Goal: Information Seeking & Learning: Learn about a topic

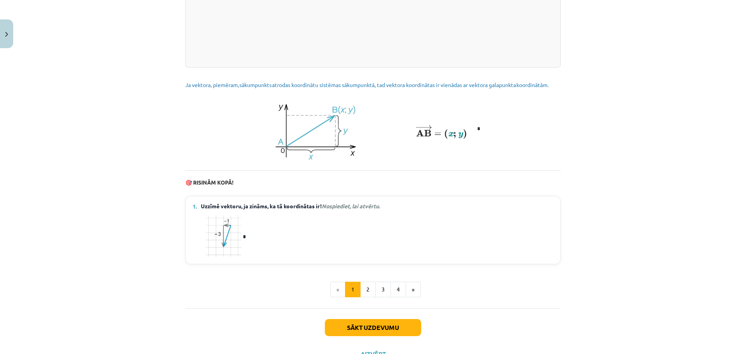
scroll to position [1022, 0]
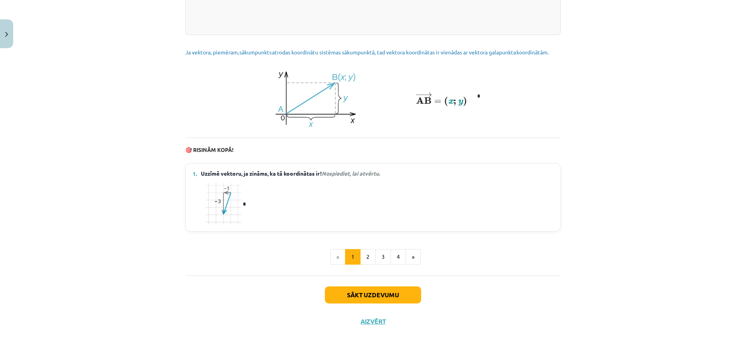
click at [356, 174] on em "Nospiediet, lai atvērtu." at bounding box center [351, 173] width 58 height 7
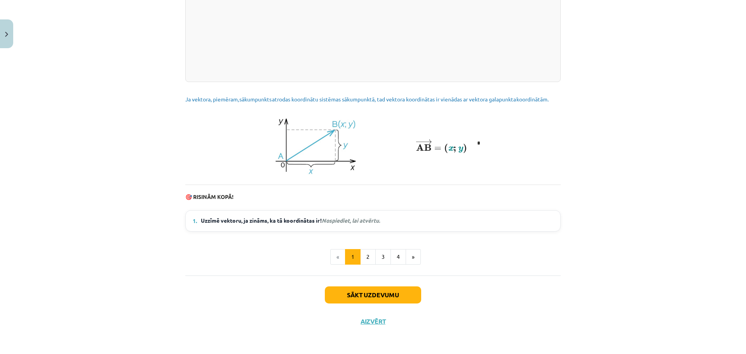
scroll to position [975, 0]
click at [345, 221] on em "Nospiediet, lai atvērtu." at bounding box center [351, 220] width 58 height 7
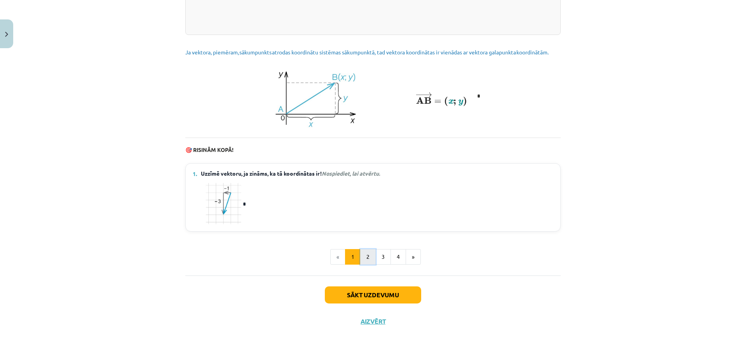
click at [369, 259] on button "2" at bounding box center [368, 257] width 16 height 16
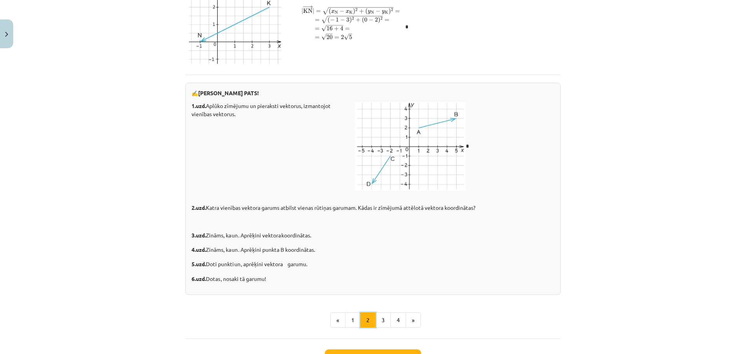
scroll to position [1203, 0]
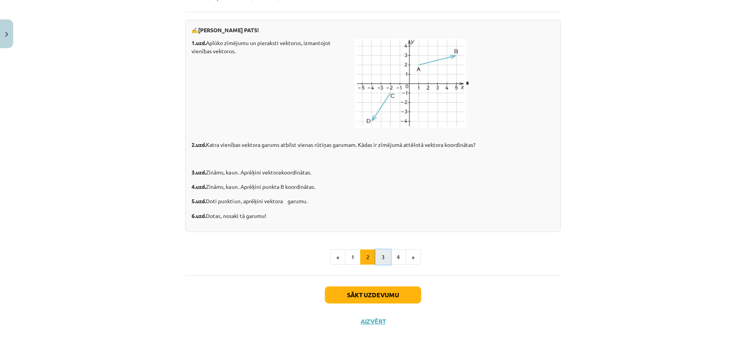
click at [378, 258] on button "3" at bounding box center [383, 257] width 16 height 16
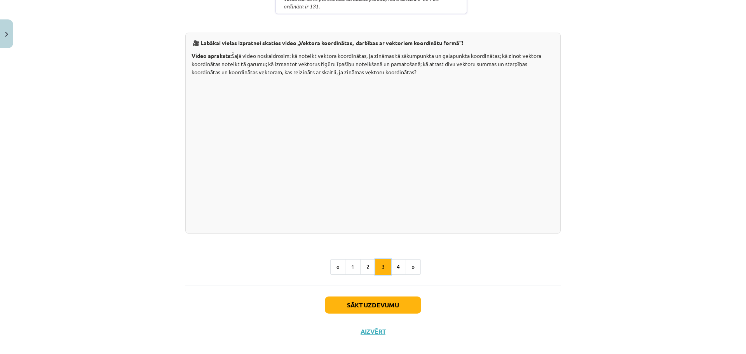
scroll to position [1492, 0]
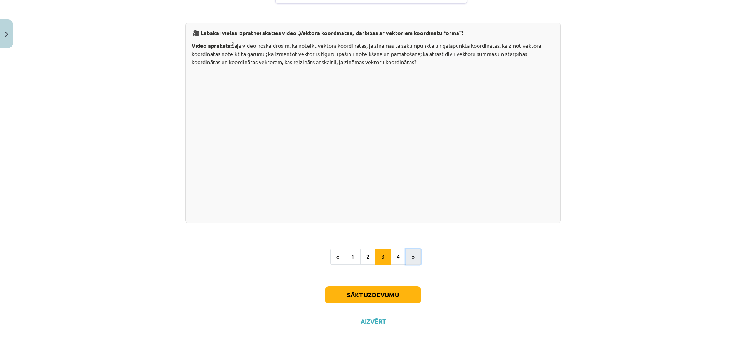
click at [405, 260] on button "»" at bounding box center [412, 257] width 15 height 16
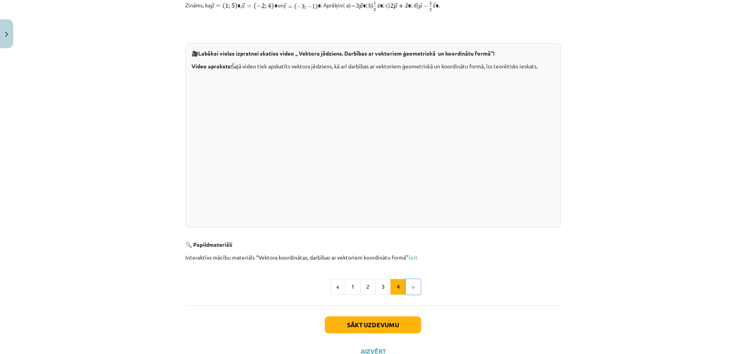
scroll to position [181, 0]
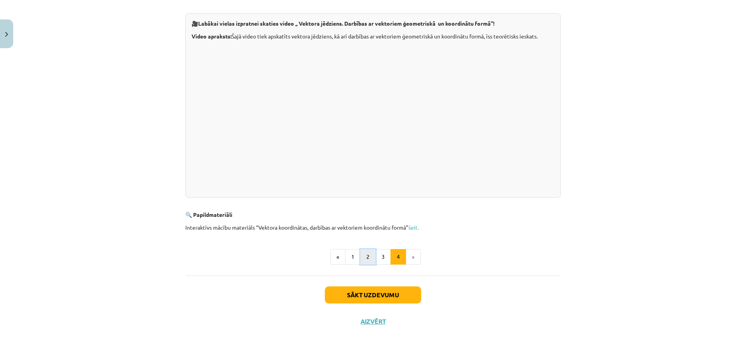
click at [366, 259] on button "2" at bounding box center [368, 257] width 16 height 16
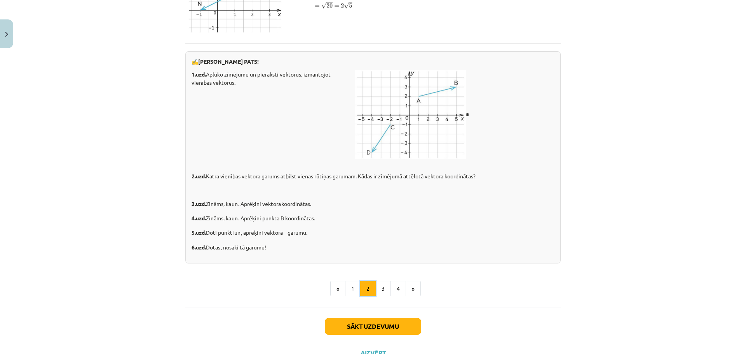
scroll to position [1203, 0]
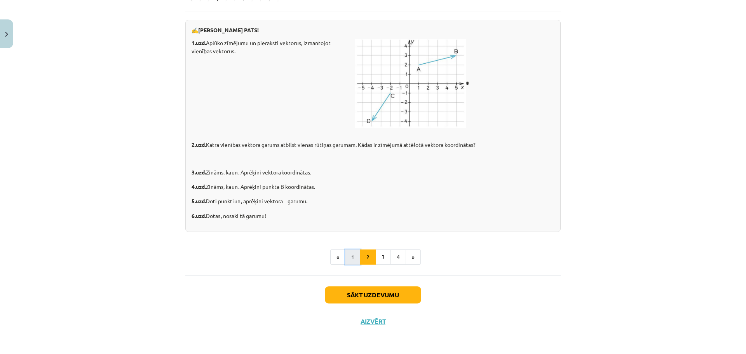
click at [348, 259] on button "1" at bounding box center [353, 257] width 16 height 16
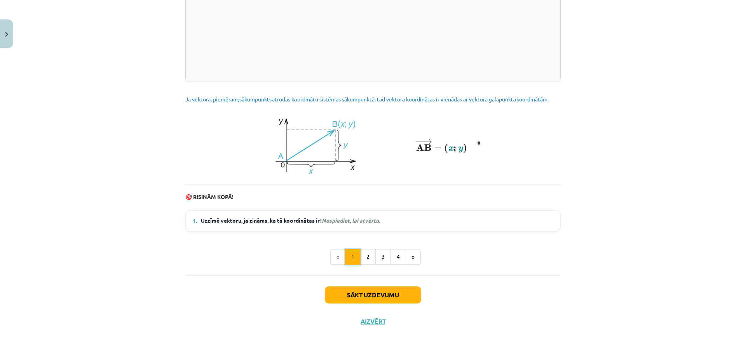
scroll to position [975, 0]
click at [353, 217] on span "Uzzīmē vektoru, ja zināms, ka tā koordinātas ir ! Nospiediet, lai atvērtu." at bounding box center [290, 221] width 179 height 10
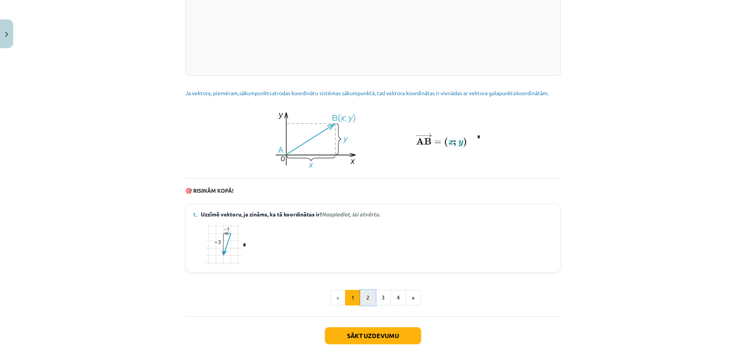
click at [365, 303] on button "2" at bounding box center [368, 298] width 16 height 16
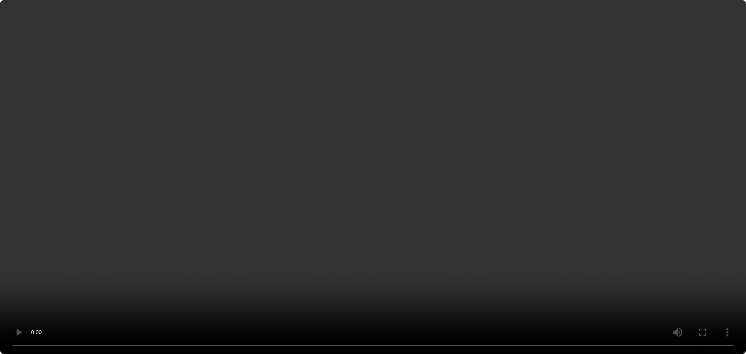
scroll to position [304, 0]
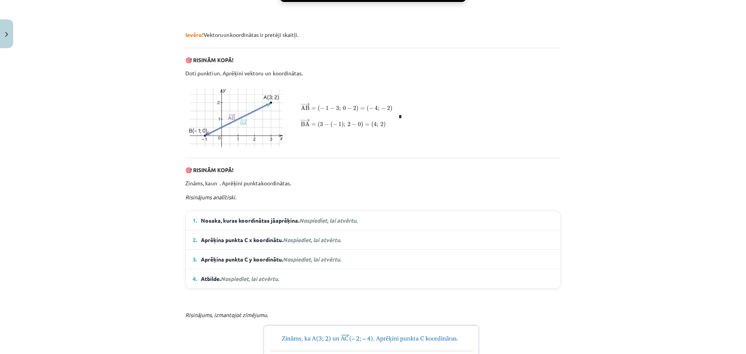
click at [347, 224] on span "Nosaka, kuras koordinātas jāaprēķina. Nospiediet, lai atvērtu." at bounding box center [279, 220] width 157 height 8
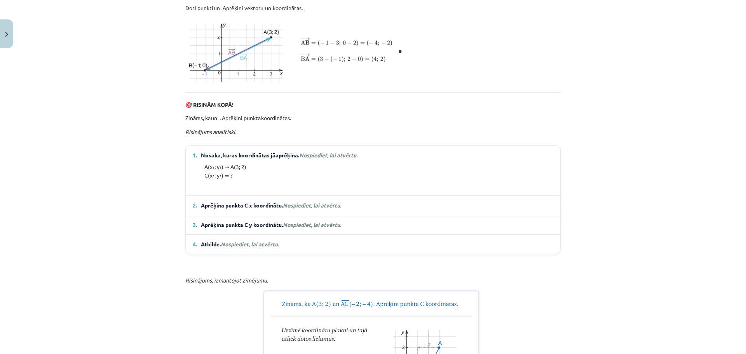
scroll to position [382, 0]
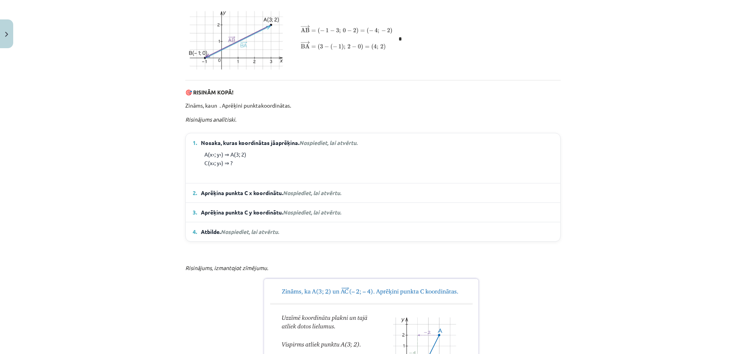
click at [315, 197] on span "Aprēķina punkta C x koordinātu. Nospiediet, lai atvērtu." at bounding box center [271, 193] width 140 height 8
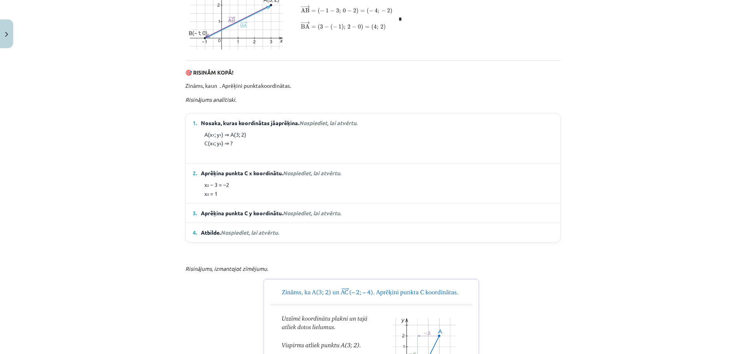
scroll to position [460, 0]
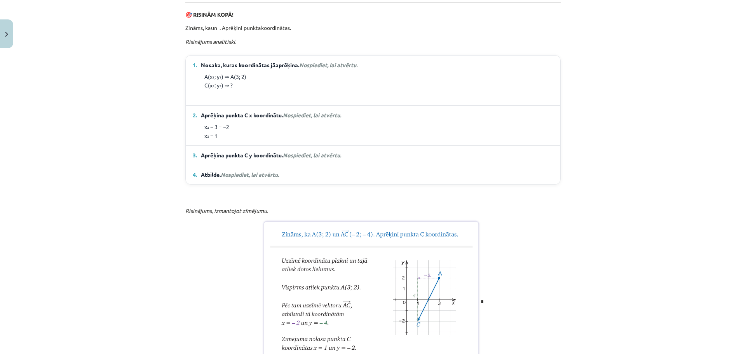
click at [308, 158] on span "Nospiediet, lai atvērtu." at bounding box center [312, 154] width 58 height 7
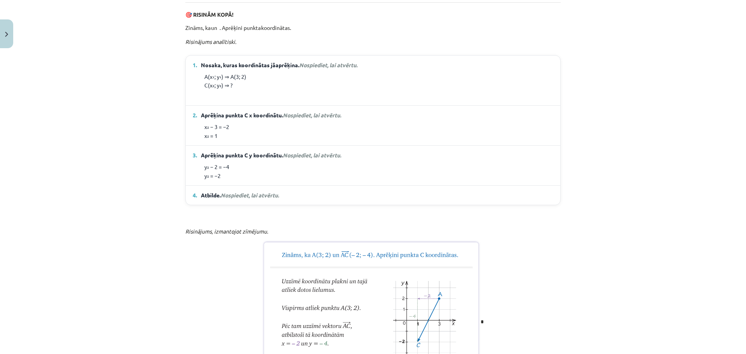
click at [264, 198] on span "Nospiediet, lai atvērtu." at bounding box center [250, 194] width 58 height 7
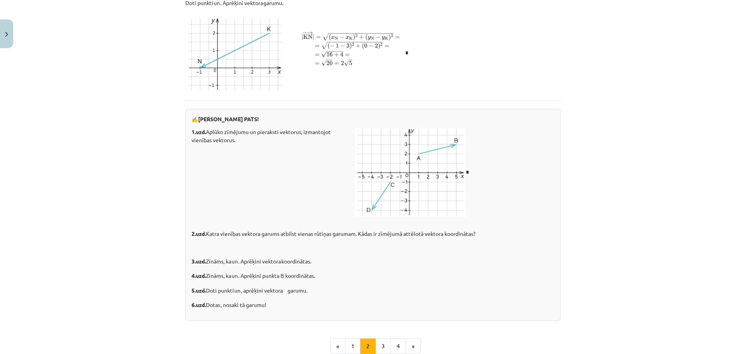
scroll to position [1286, 0]
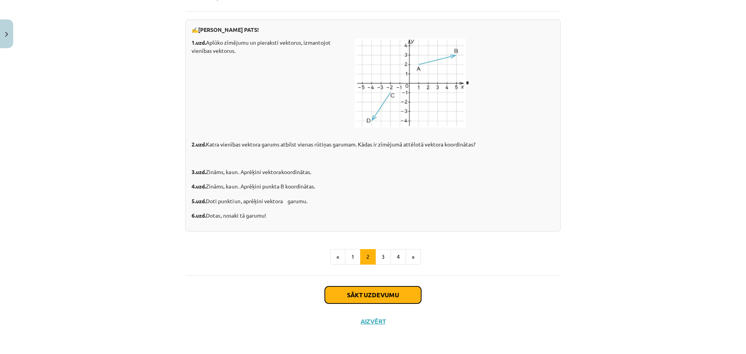
click at [372, 298] on button "Sākt uzdevumu" at bounding box center [373, 294] width 96 height 17
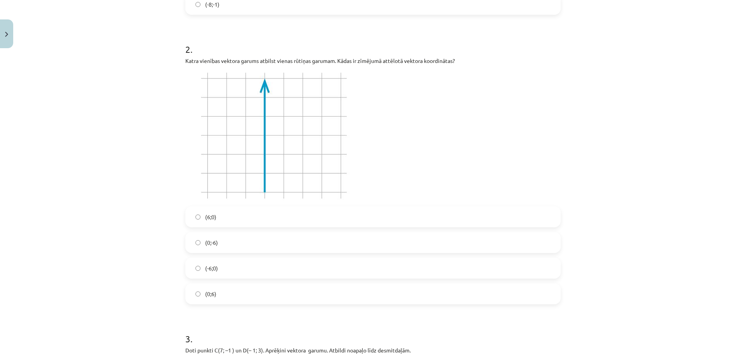
scroll to position [291, 0]
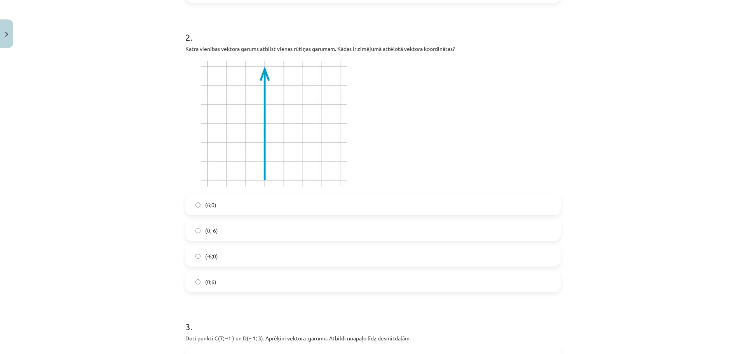
click at [226, 281] on label "(0;6)" at bounding box center [373, 281] width 374 height 19
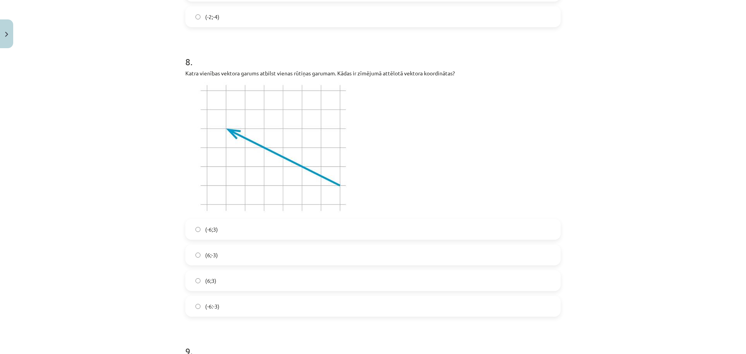
scroll to position [1340, 0]
drag, startPoint x: 219, startPoint y: 233, endPoint x: 223, endPoint y: 233, distance: 4.7
click at [219, 232] on label "(-6;3)" at bounding box center [373, 225] width 374 height 19
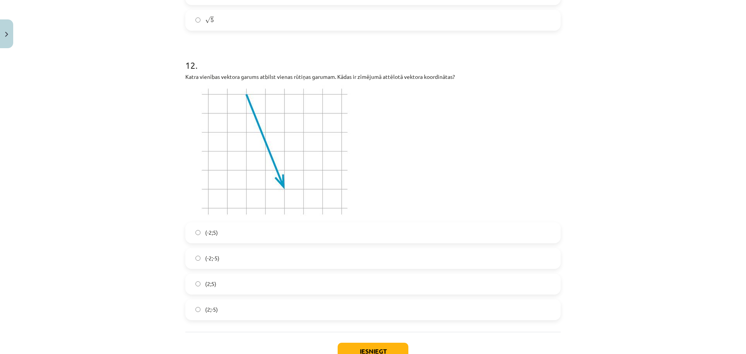
scroll to position [2109, 0]
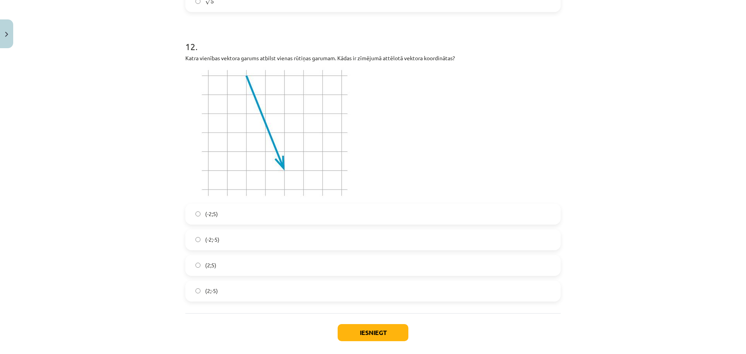
click at [221, 291] on label "(2;-5)" at bounding box center [373, 290] width 374 height 19
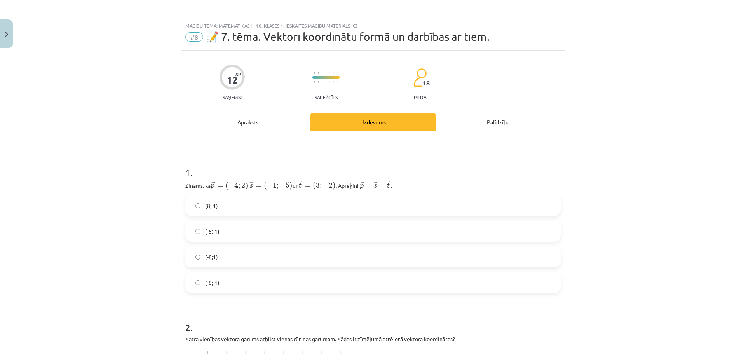
scroll to position [0, 0]
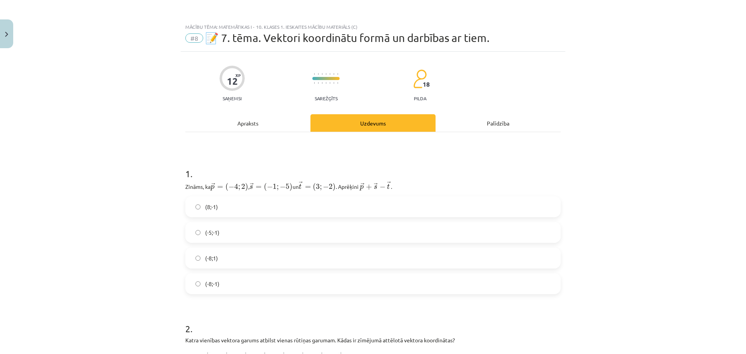
click at [247, 128] on div "Apraksts" at bounding box center [247, 122] width 125 height 17
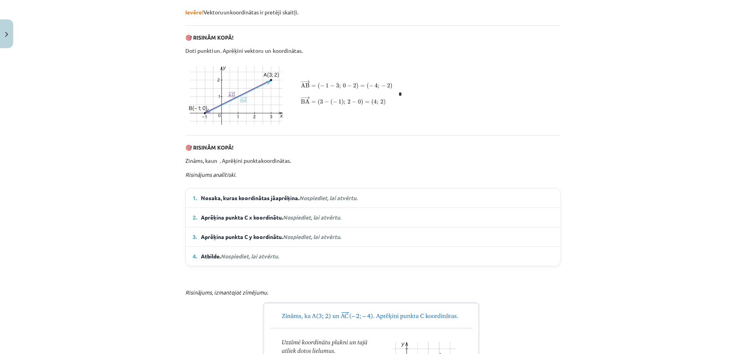
scroll to position [330, 0]
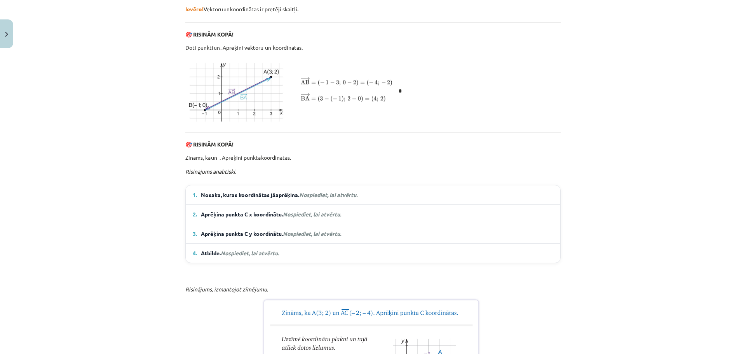
click at [275, 199] on span "Nosaka, kuras koordinātas jāaprēķina. Nospiediet, lai atvērtu." at bounding box center [279, 195] width 157 height 8
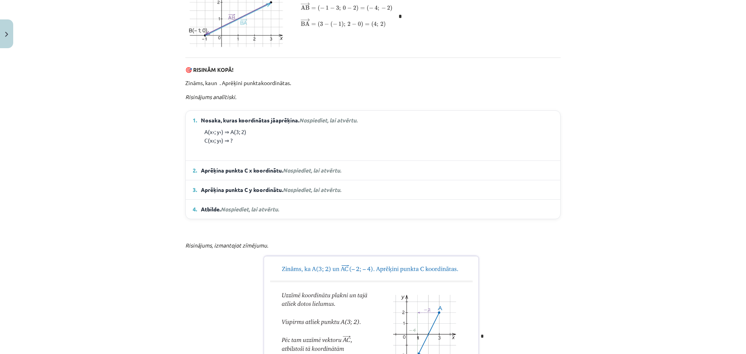
scroll to position [408, 0]
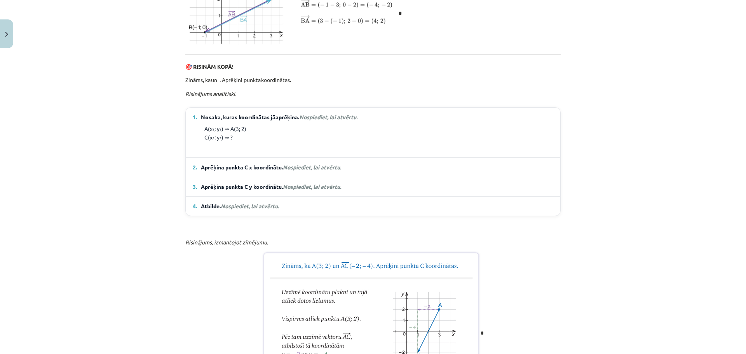
click at [274, 216] on details "4. Atbilde. Nospiediet, lai atvērtu. C(1; −2)" at bounding box center [373, 206] width 374 height 19
click at [273, 209] on span "Nospiediet, lai atvērtu." at bounding box center [250, 205] width 58 height 7
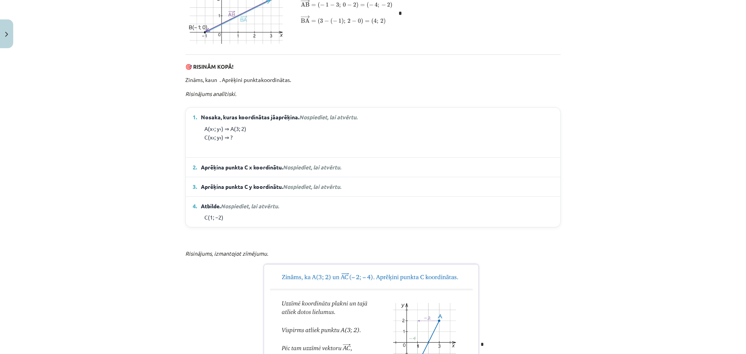
click at [297, 191] on span "Aprēķina punkta C y koordinātu. Nospiediet, lai atvērtu." at bounding box center [271, 187] width 140 height 8
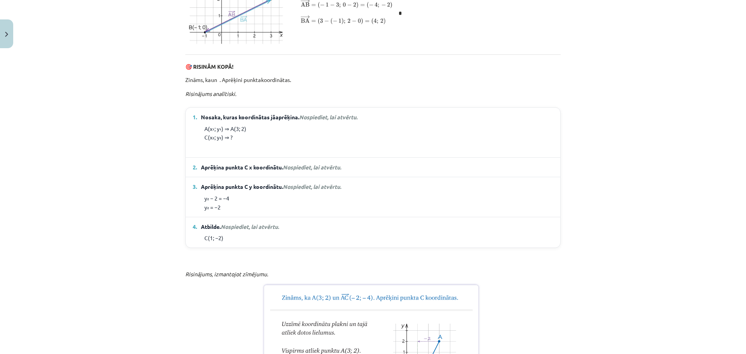
click at [308, 170] on em "Nospiediet, lai atvērtu." at bounding box center [312, 167] width 58 height 7
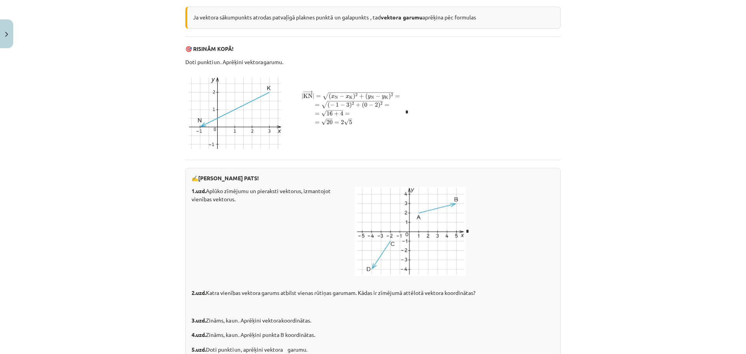
scroll to position [1126, 0]
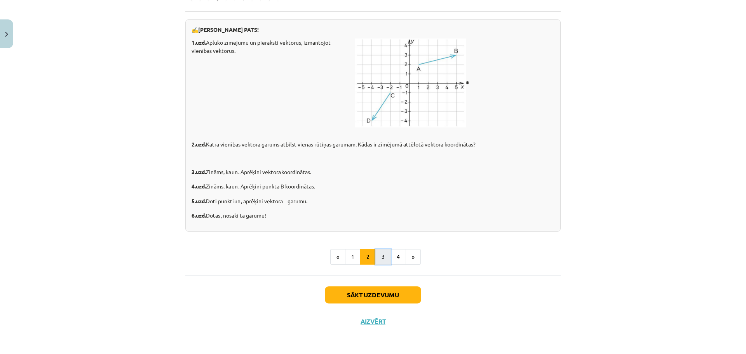
drag, startPoint x: 384, startPoint y: 263, endPoint x: 379, endPoint y: 262, distance: 5.3
click at [382, 263] on button "3" at bounding box center [383, 257] width 16 height 16
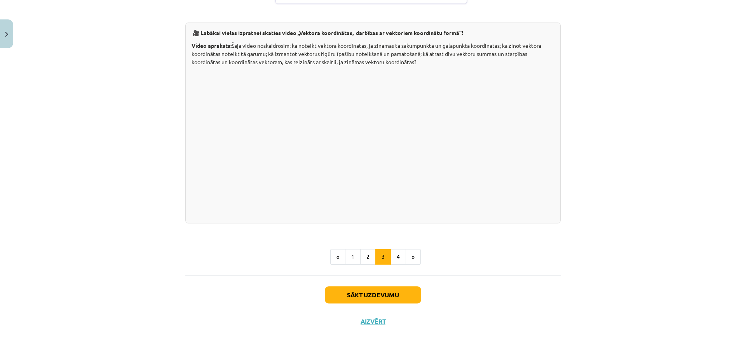
scroll to position [1492, 0]
click at [366, 256] on button "2" at bounding box center [368, 257] width 16 height 16
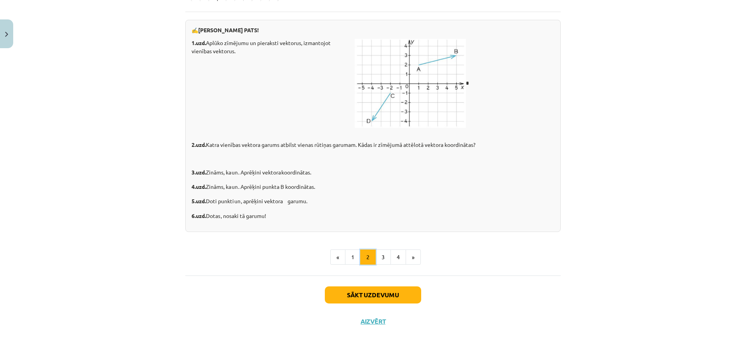
scroll to position [1203, 0]
click at [380, 261] on button "3" at bounding box center [383, 257] width 16 height 16
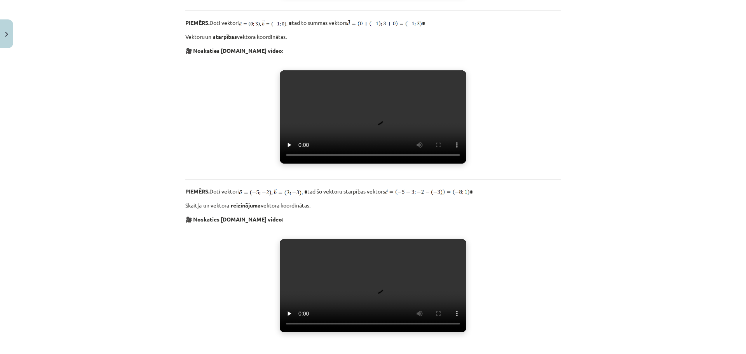
scroll to position [311, 0]
click at [380, 163] on video "Jūsu pārlūkprogramma neatbalsta video atskaņošanu." at bounding box center [373, 116] width 186 height 93
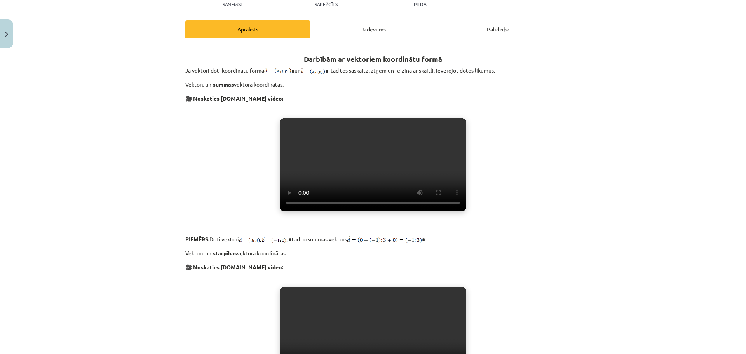
scroll to position [0, 0]
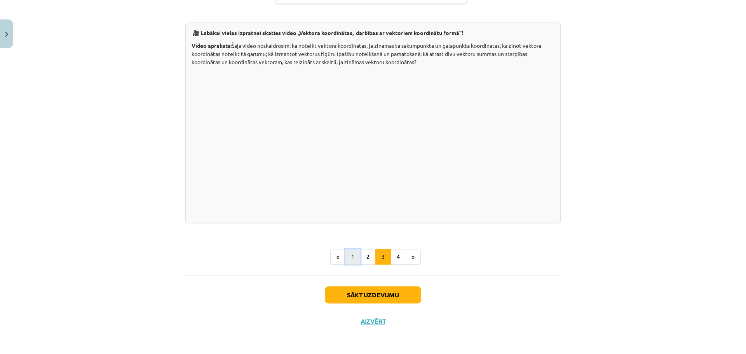
click at [352, 257] on button "1" at bounding box center [353, 257] width 16 height 16
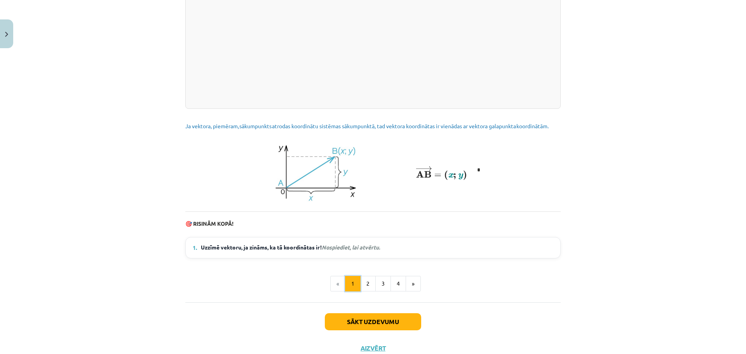
scroll to position [898, 0]
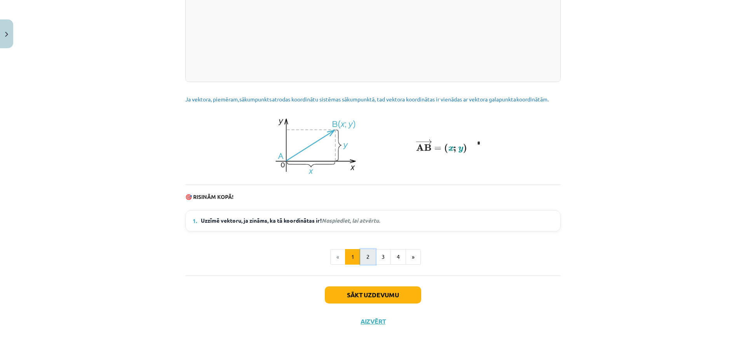
click at [369, 259] on button "2" at bounding box center [368, 257] width 16 height 16
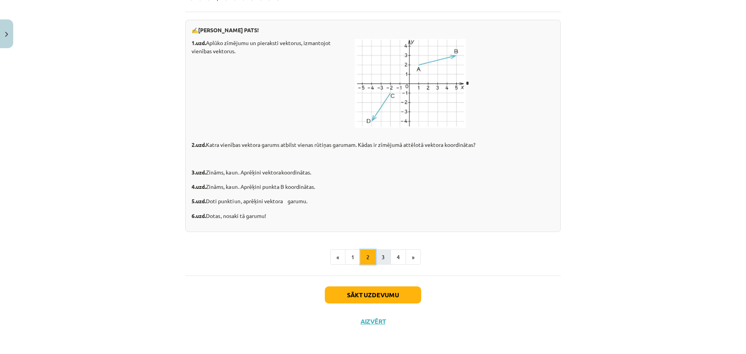
scroll to position [1203, 0]
click at [380, 256] on button "3" at bounding box center [383, 257] width 16 height 16
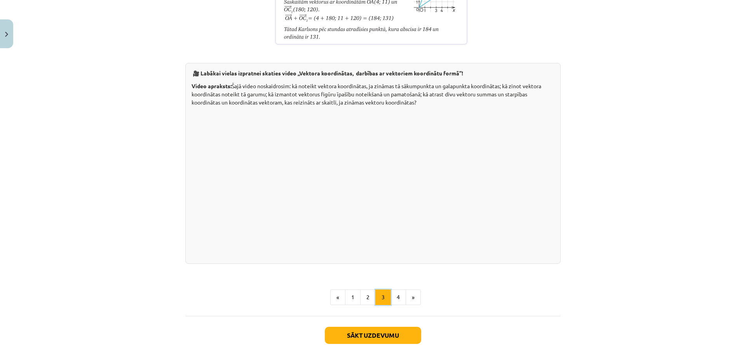
scroll to position [1492, 0]
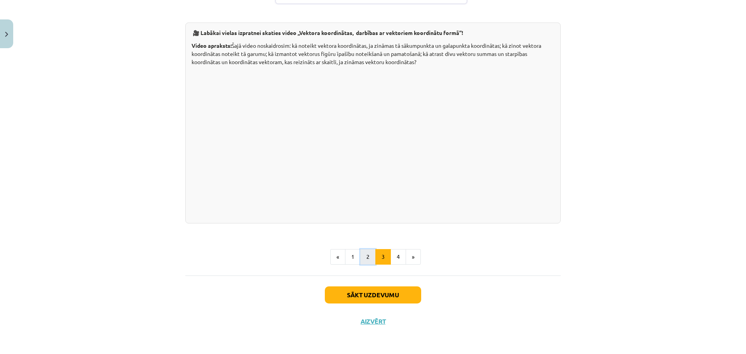
click at [363, 261] on button "2" at bounding box center [368, 257] width 16 height 16
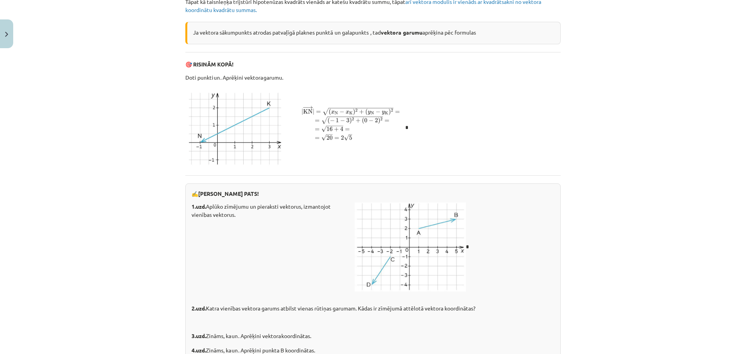
scroll to position [1203, 0]
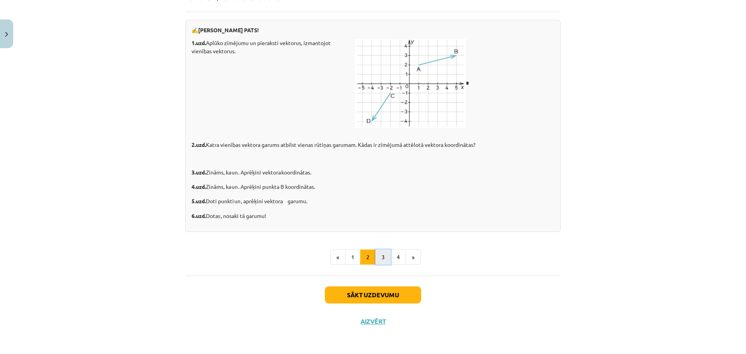
click at [383, 257] on button "3" at bounding box center [383, 257] width 16 height 16
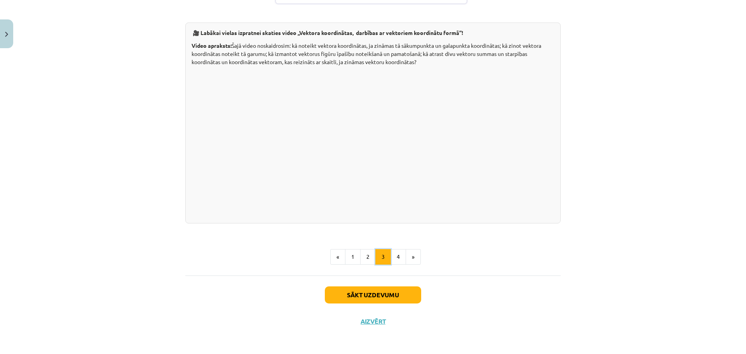
scroll to position [1492, 0]
click at [393, 258] on button "4" at bounding box center [398, 257] width 16 height 16
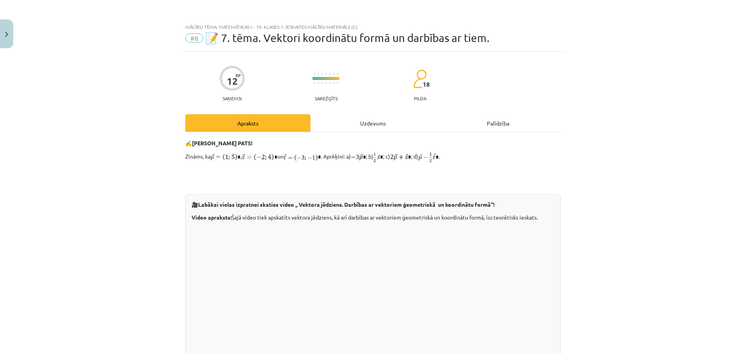
scroll to position [39, 0]
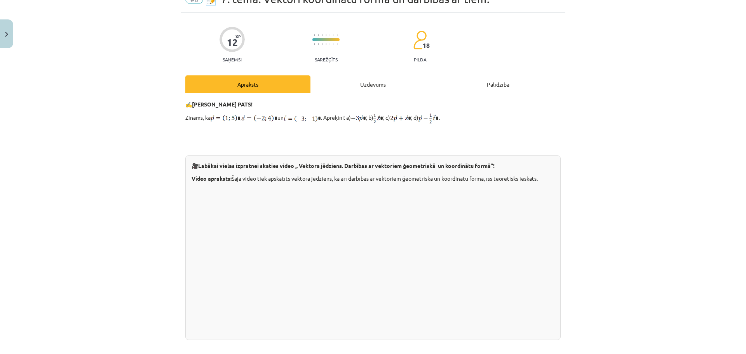
click at [365, 84] on div "Uzdevums" at bounding box center [372, 83] width 125 height 17
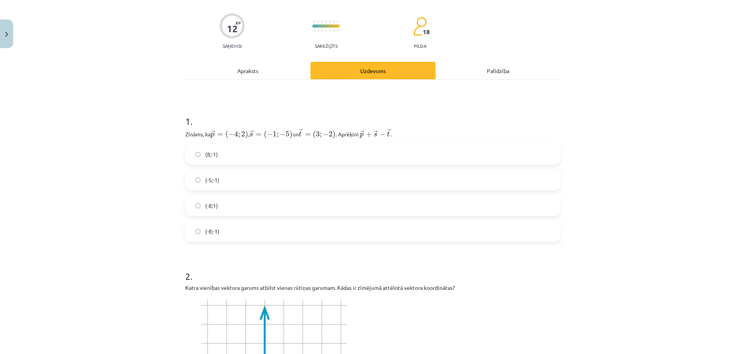
scroll to position [58, 0]
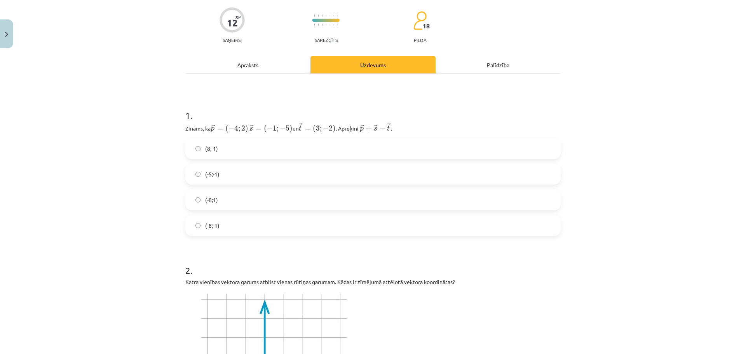
drag, startPoint x: 233, startPoint y: 136, endPoint x: 229, endPoint y: 133, distance: 5.4
drag, startPoint x: 267, startPoint y: 141, endPoint x: 405, endPoint y: 110, distance: 141.2
drag, startPoint x: 405, startPoint y: 110, endPoint x: 372, endPoint y: 96, distance: 35.7
click at [372, 96] on h1 "1 ." at bounding box center [372, 108] width 375 height 24
click at [222, 200] on label "(-8;1)" at bounding box center [373, 199] width 374 height 19
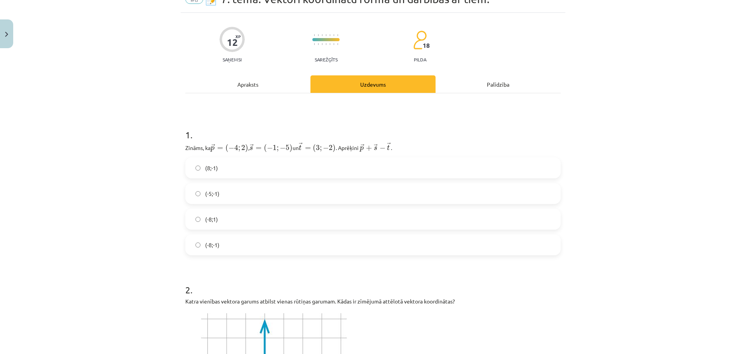
scroll to position [0, 0]
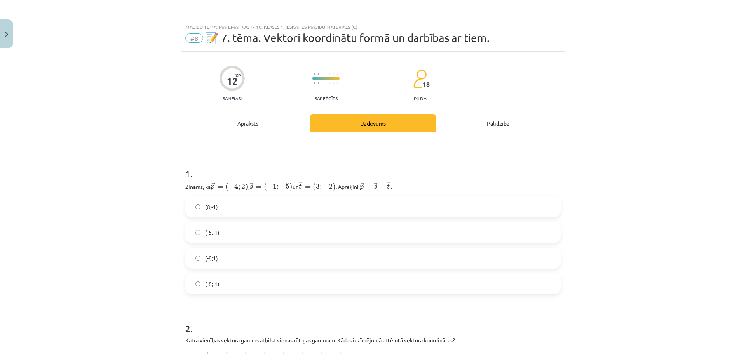
click at [263, 121] on div "Apraksts" at bounding box center [247, 122] width 125 height 17
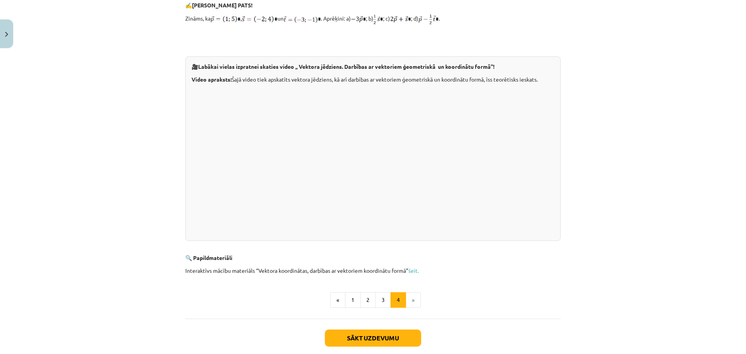
scroll to position [181, 0]
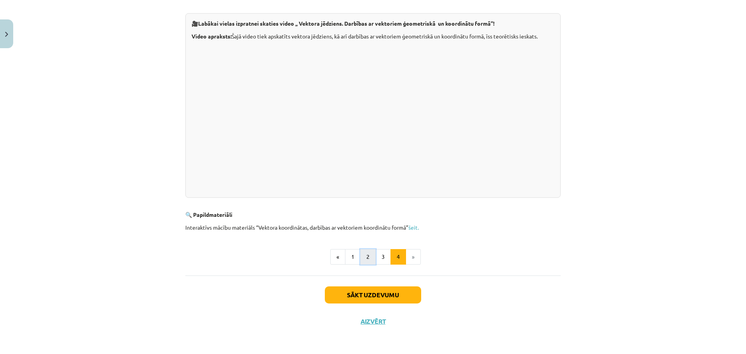
click at [364, 264] on button "2" at bounding box center [368, 257] width 16 height 16
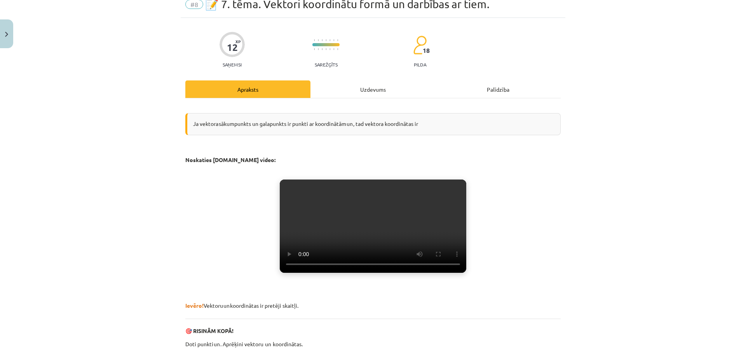
scroll to position [0, 0]
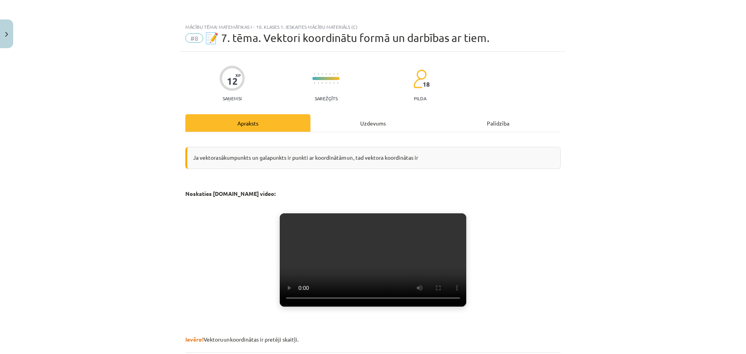
click at [365, 122] on div "Uzdevums" at bounding box center [372, 122] width 125 height 17
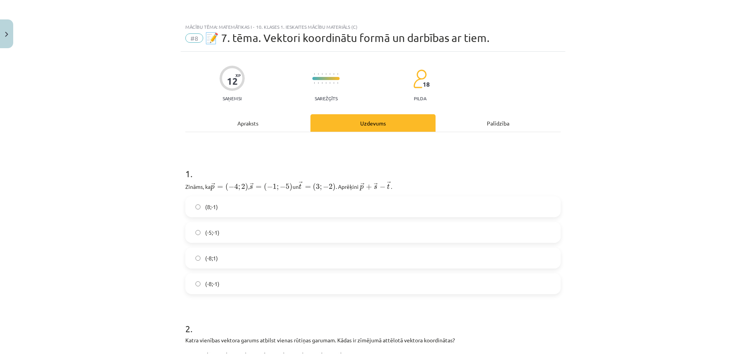
click at [255, 125] on div "Apraksts" at bounding box center [247, 122] width 125 height 17
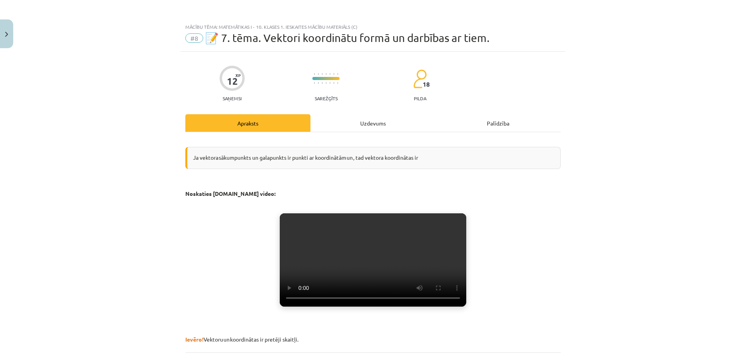
click at [360, 124] on div "Uzdevums" at bounding box center [372, 122] width 125 height 17
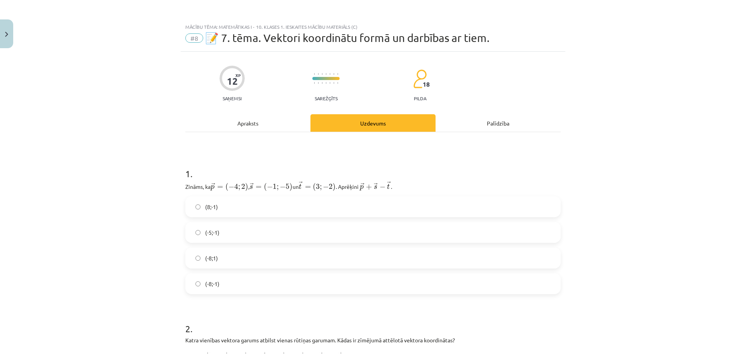
click at [239, 130] on div "Apraksts" at bounding box center [247, 122] width 125 height 17
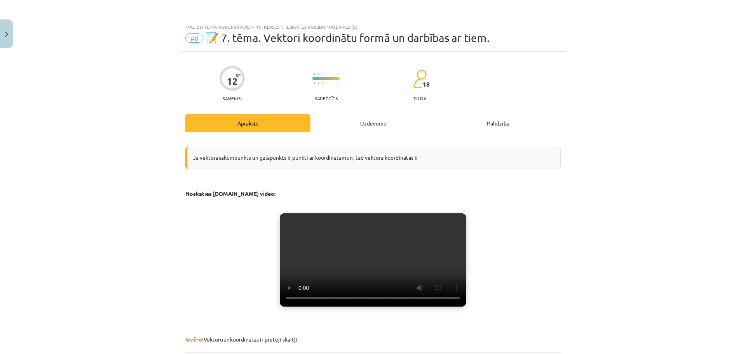
click at [366, 124] on div "Uzdevums" at bounding box center [372, 122] width 125 height 17
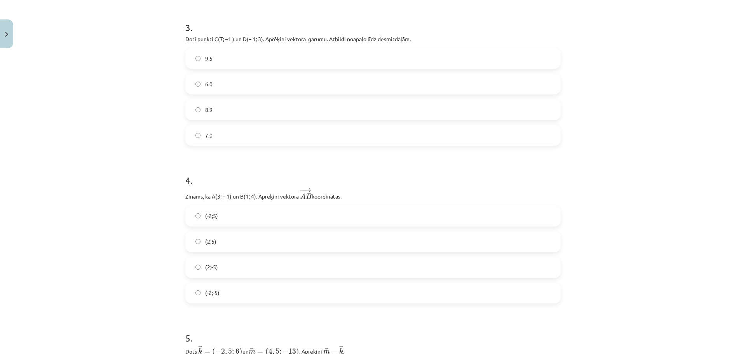
scroll to position [641, 0]
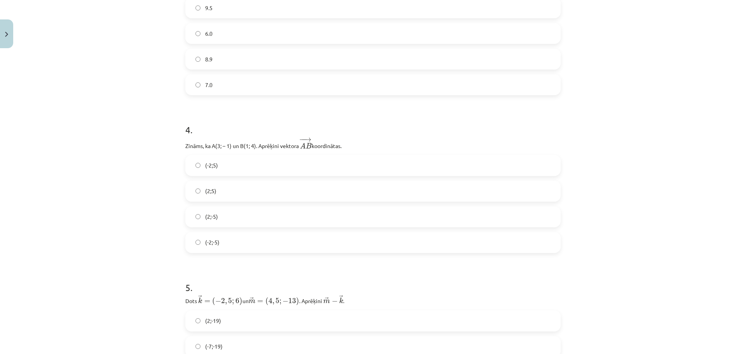
click at [215, 217] on label "(2;-5)" at bounding box center [373, 216] width 374 height 19
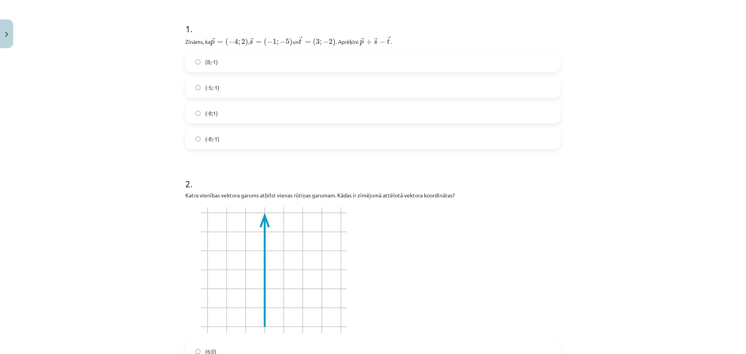
scroll to position [0, 0]
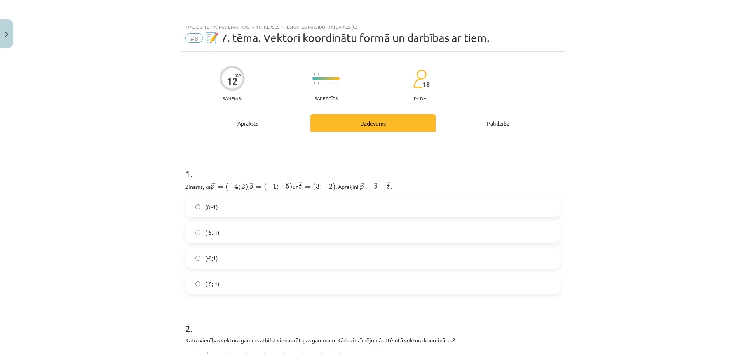
click at [249, 127] on div "Apraksts" at bounding box center [247, 122] width 125 height 17
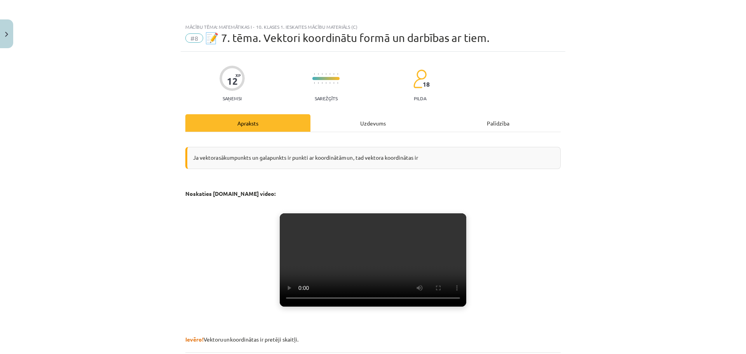
click at [356, 128] on div "Uzdevums" at bounding box center [372, 122] width 125 height 17
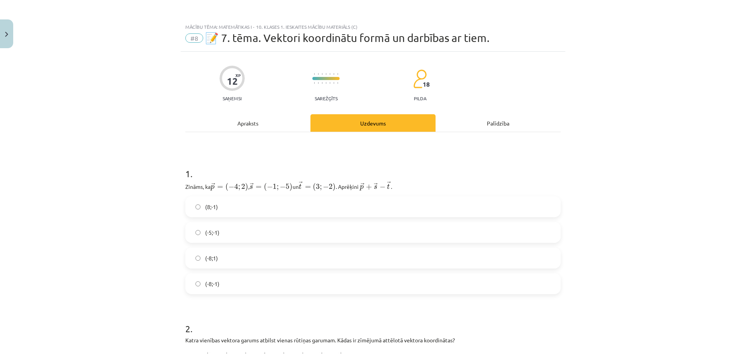
click at [254, 122] on div "Apraksts" at bounding box center [247, 122] width 125 height 17
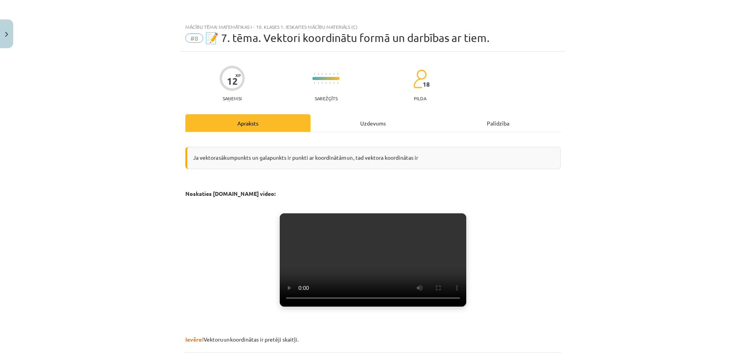
drag, startPoint x: 380, startPoint y: 121, endPoint x: 364, endPoint y: 125, distance: 16.2
click at [380, 122] on div "Uzdevums" at bounding box center [372, 122] width 125 height 17
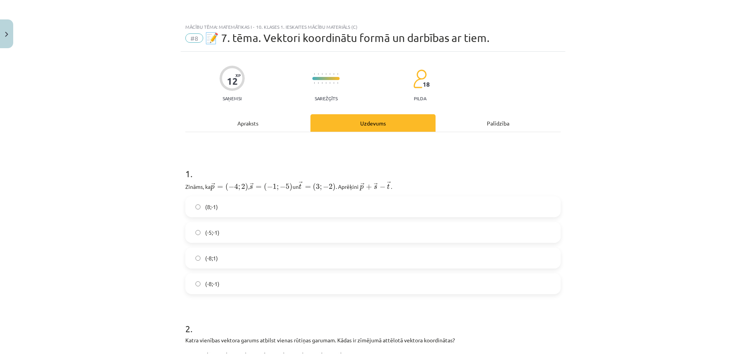
click at [264, 122] on div "Apraksts" at bounding box center [247, 122] width 125 height 17
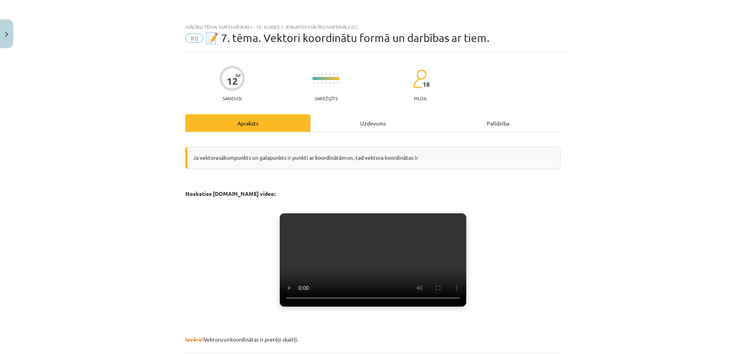
click at [371, 123] on div "Uzdevums" at bounding box center [372, 122] width 125 height 17
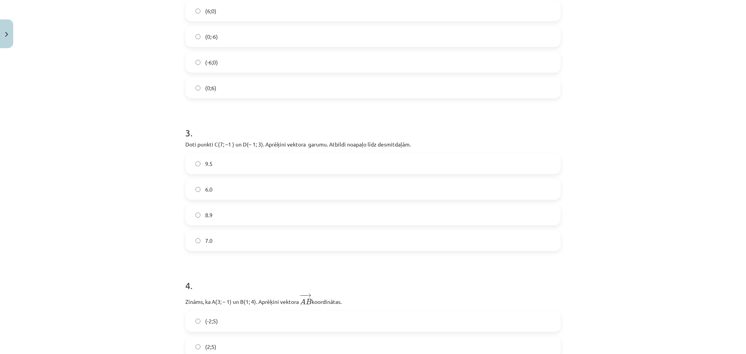
scroll to position [485, 0]
click at [207, 241] on span "7.0" at bounding box center [208, 240] width 7 height 8
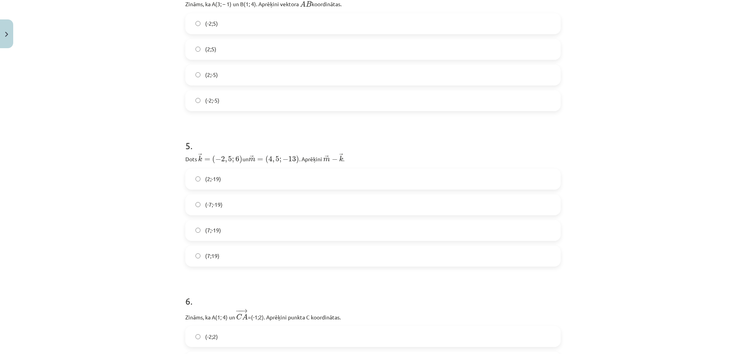
scroll to position [796, 0]
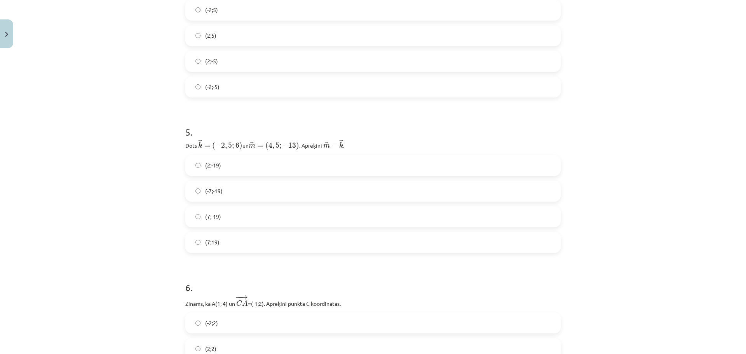
click at [193, 196] on label "(-7;-19)" at bounding box center [373, 190] width 374 height 19
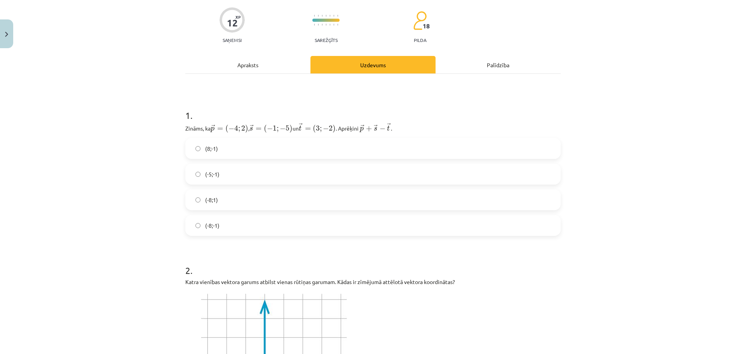
scroll to position [0, 0]
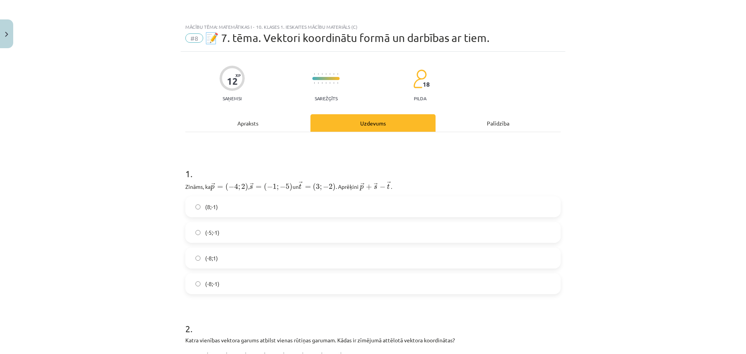
click at [256, 125] on div "Apraksts" at bounding box center [247, 122] width 125 height 17
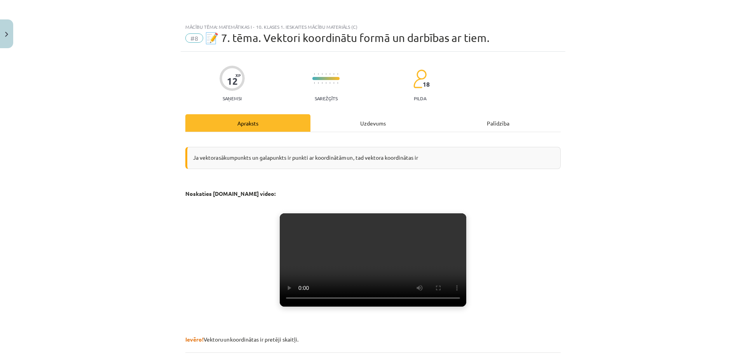
click at [358, 126] on div "Uzdevums" at bounding box center [372, 122] width 125 height 17
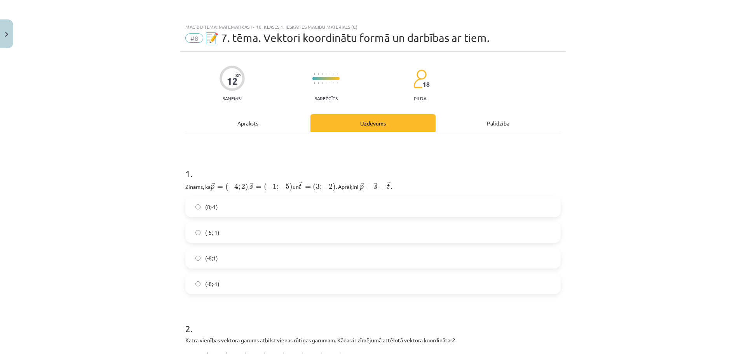
drag, startPoint x: 253, startPoint y: 123, endPoint x: 64, endPoint y: 181, distance: 197.5
click at [252, 122] on div "Apraksts" at bounding box center [247, 122] width 125 height 17
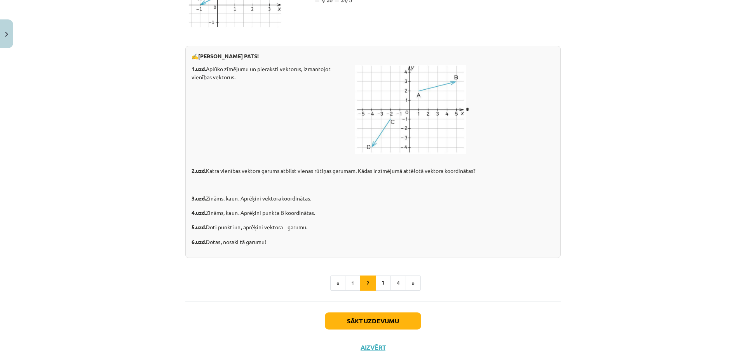
scroll to position [1166, 0]
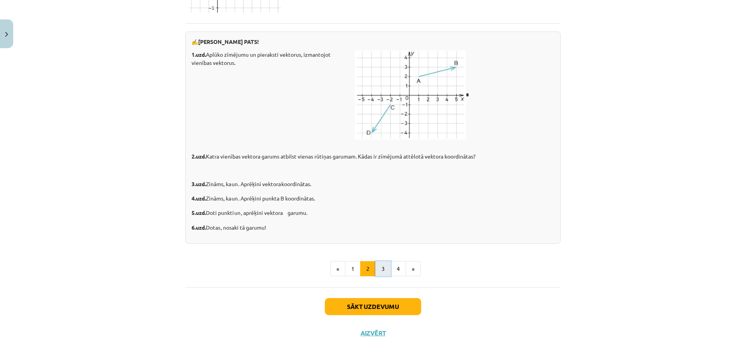
click at [377, 277] on button "3" at bounding box center [383, 269] width 16 height 16
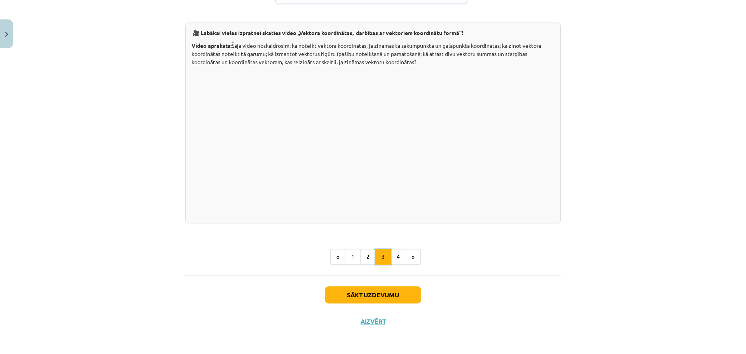
scroll to position [1492, 0]
click at [368, 259] on button "2" at bounding box center [368, 257] width 16 height 16
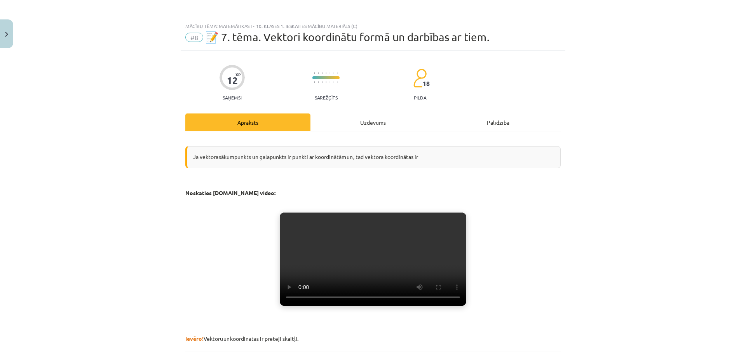
scroll to position [0, 0]
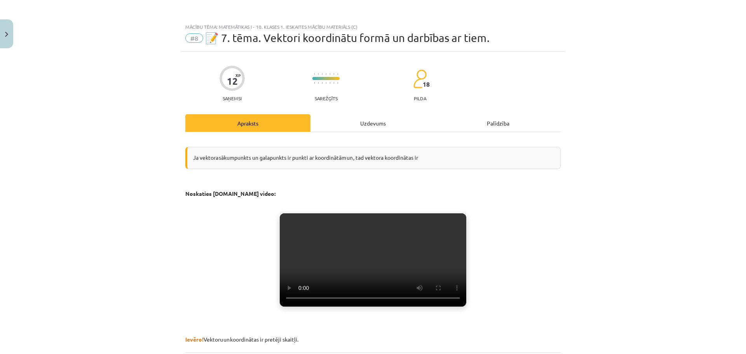
click at [365, 116] on div "Uzdevums" at bounding box center [372, 122] width 125 height 17
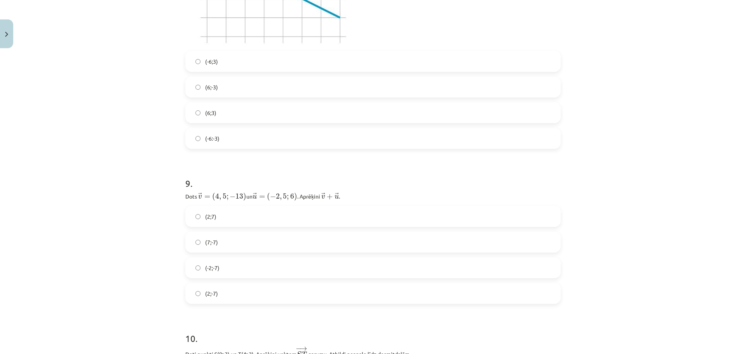
scroll to position [1573, 0]
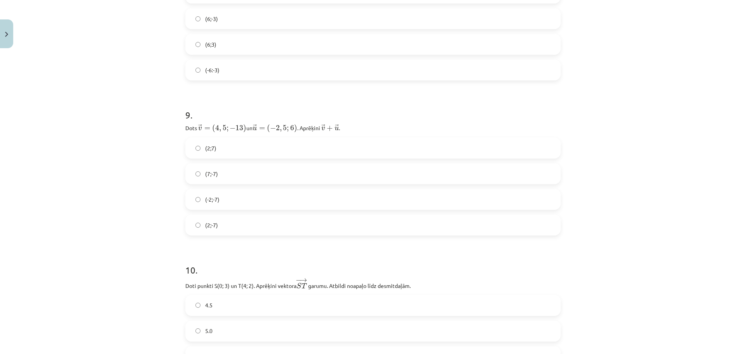
click at [209, 174] on span "(7;-7)" at bounding box center [211, 174] width 13 height 8
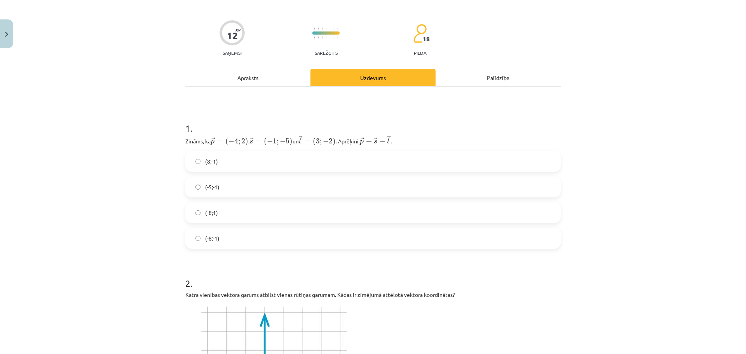
scroll to position [0, 0]
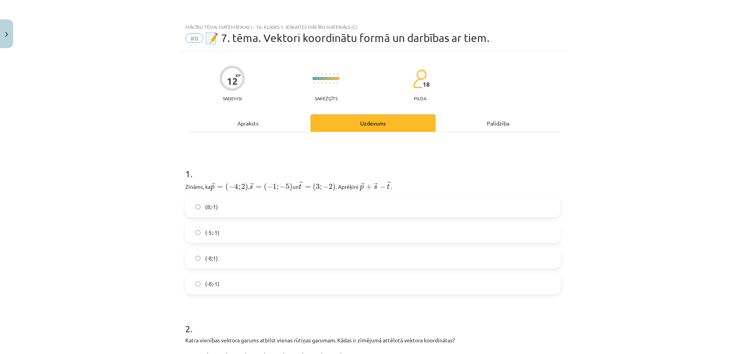
click at [239, 124] on div "Apraksts" at bounding box center [247, 122] width 125 height 17
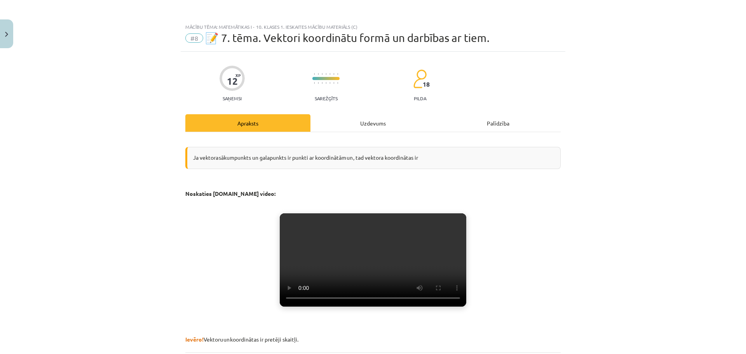
click at [369, 127] on div "Uzdevums" at bounding box center [372, 122] width 125 height 17
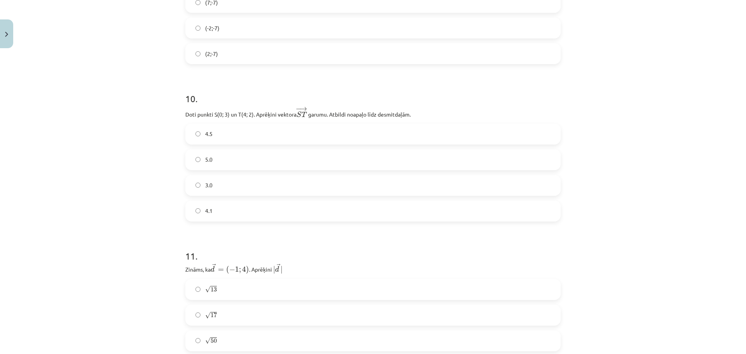
scroll to position [1728, 0]
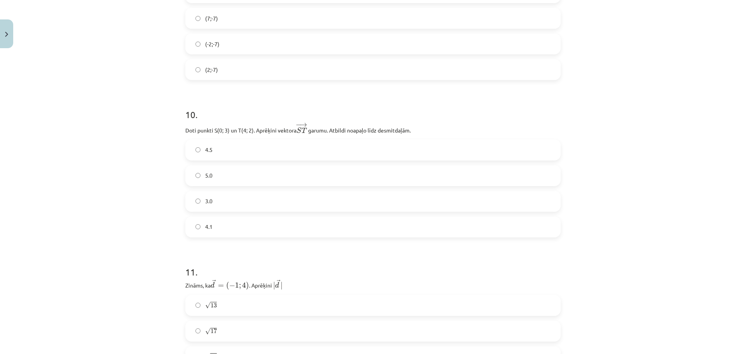
click at [209, 173] on span "5.0" at bounding box center [208, 175] width 7 height 8
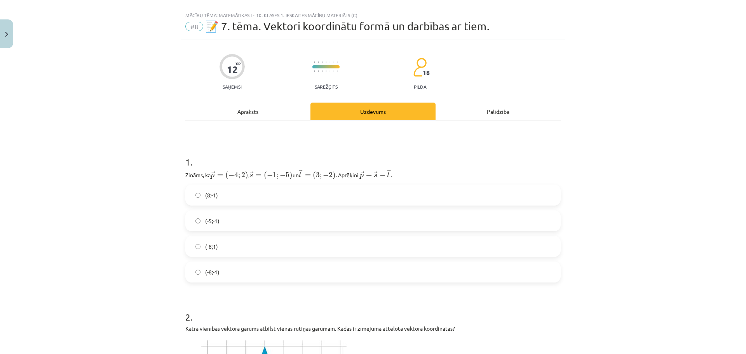
scroll to position [0, 0]
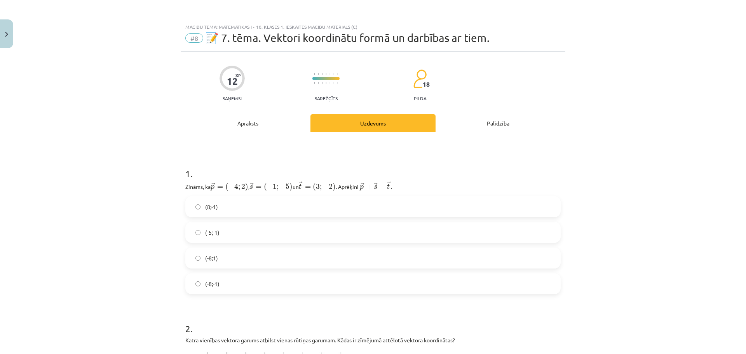
click at [237, 128] on div "Apraksts" at bounding box center [247, 122] width 125 height 17
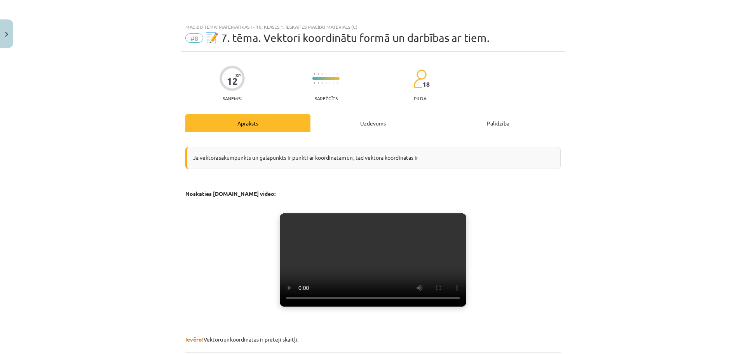
click at [379, 125] on div "Uzdevums" at bounding box center [372, 122] width 125 height 17
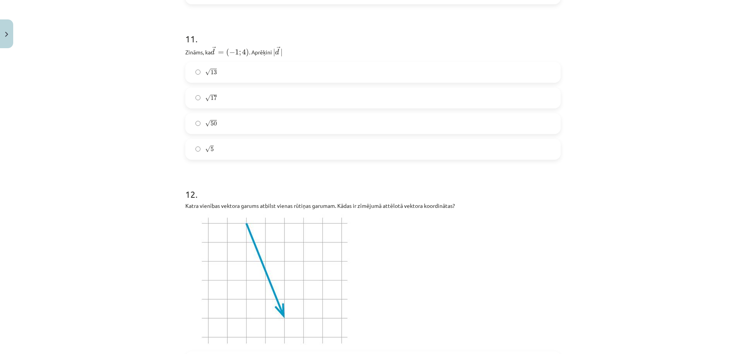
scroll to position [1922, 0]
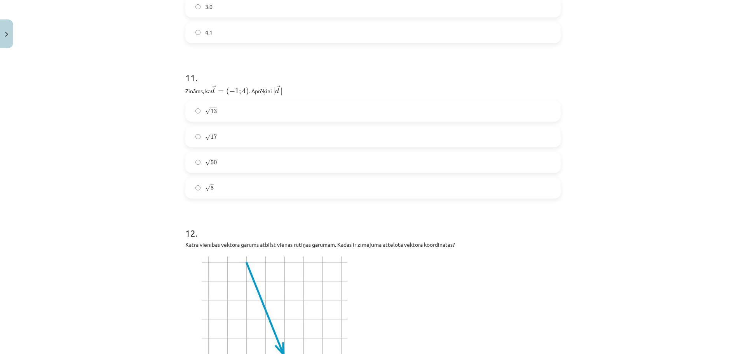
click at [211, 139] on span "17" at bounding box center [214, 136] width 6 height 5
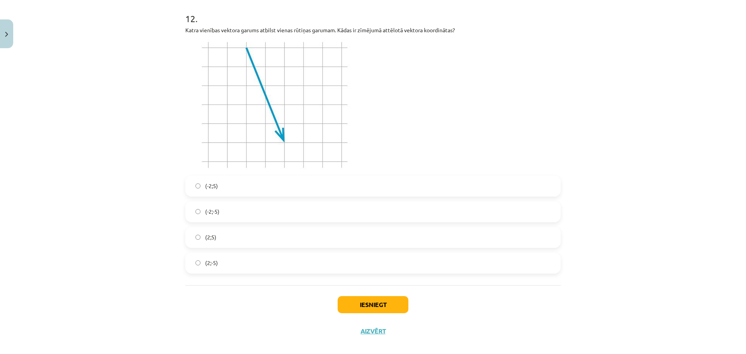
scroll to position [2148, 0]
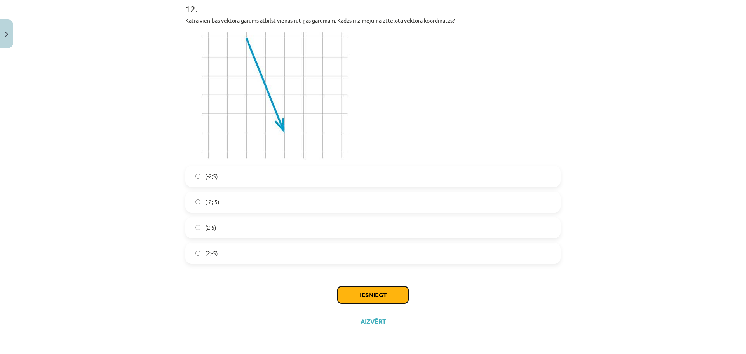
click at [381, 298] on button "Iesniegt" at bounding box center [373, 294] width 71 height 17
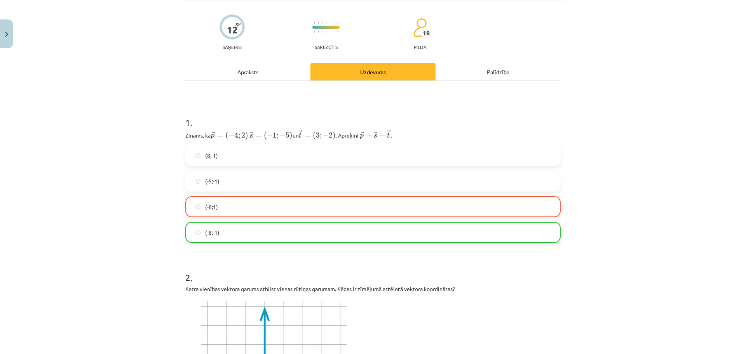
scroll to position [0, 0]
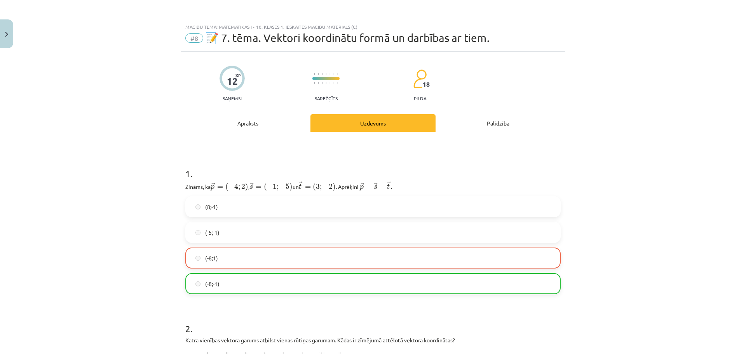
click at [249, 124] on div "Apraksts" at bounding box center [247, 122] width 125 height 17
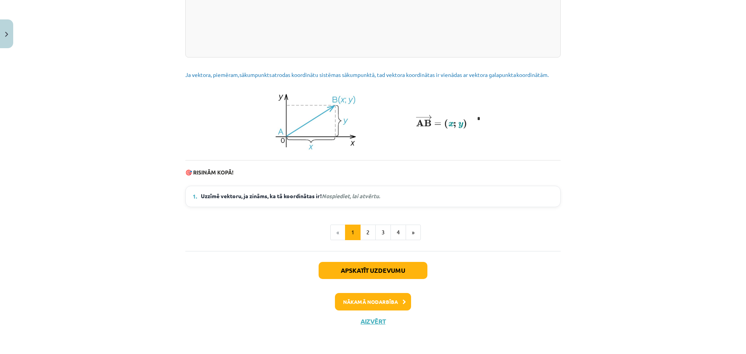
scroll to position [1000, 0]
click at [371, 305] on button "Nākamā nodarbība" at bounding box center [373, 302] width 76 height 18
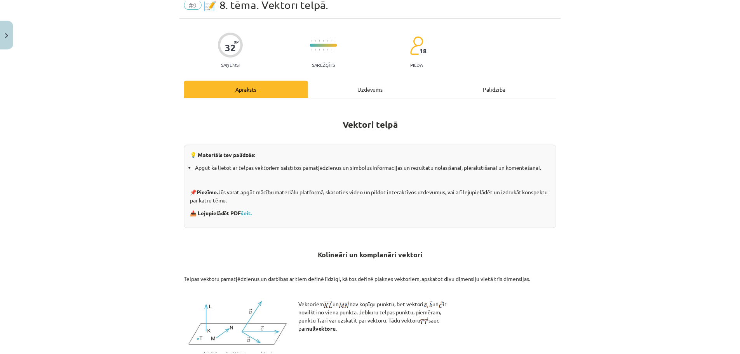
scroll to position [0, 0]
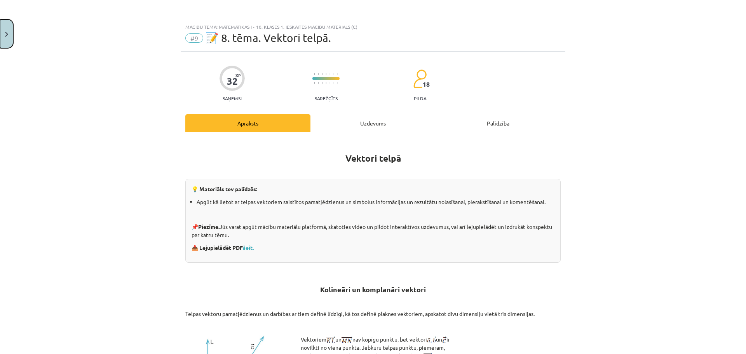
click at [9, 33] on button "Close" at bounding box center [6, 33] width 13 height 29
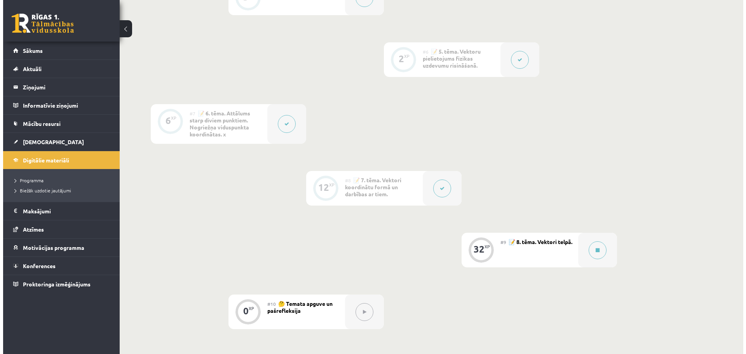
scroll to position [544, 0]
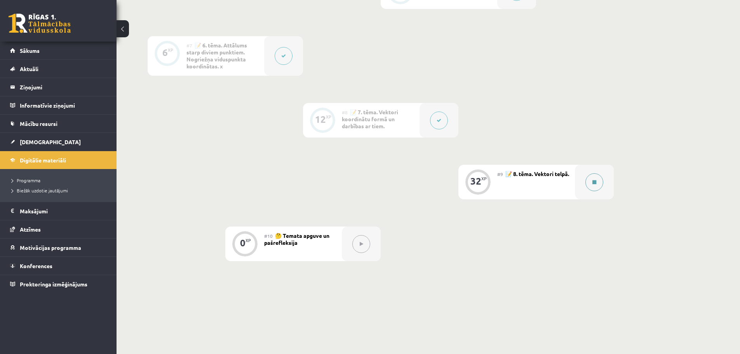
click at [592, 182] on button at bounding box center [594, 182] width 18 height 18
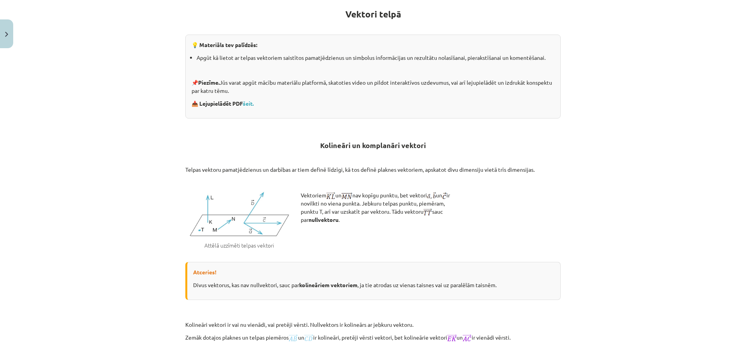
scroll to position [0, 0]
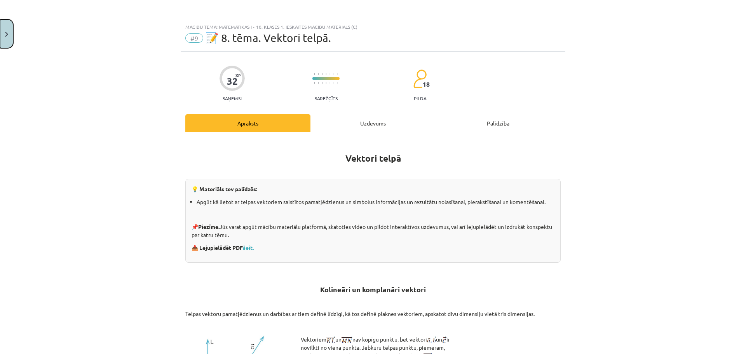
drag, startPoint x: 7, startPoint y: 32, endPoint x: 42, endPoint y: 43, distance: 36.7
click at [7, 32] on img "Close" at bounding box center [6, 34] width 3 height 5
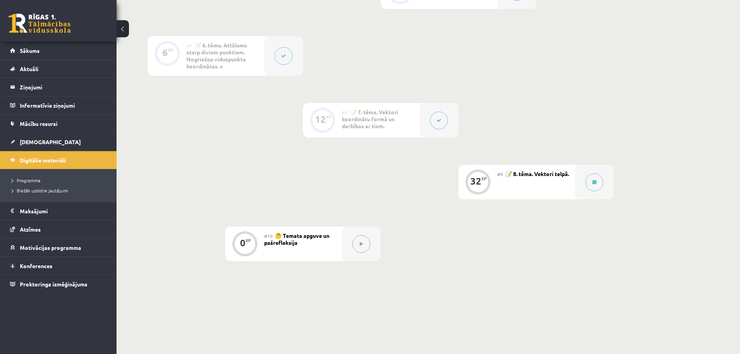
click at [442, 120] on button at bounding box center [439, 120] width 18 height 18
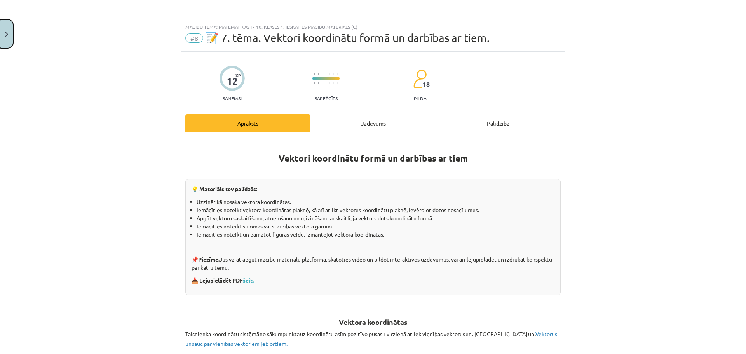
click at [6, 38] on button "Close" at bounding box center [6, 33] width 13 height 29
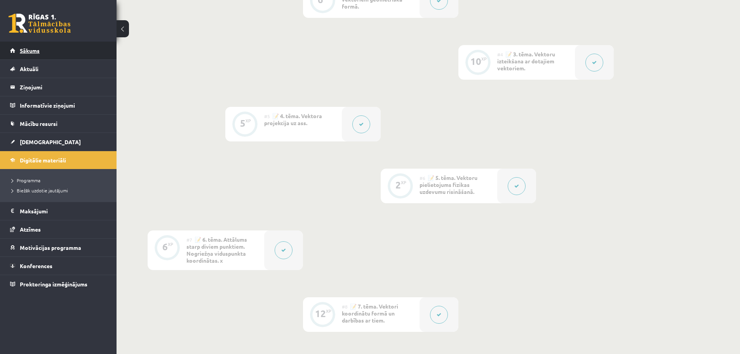
scroll to position [194, 0]
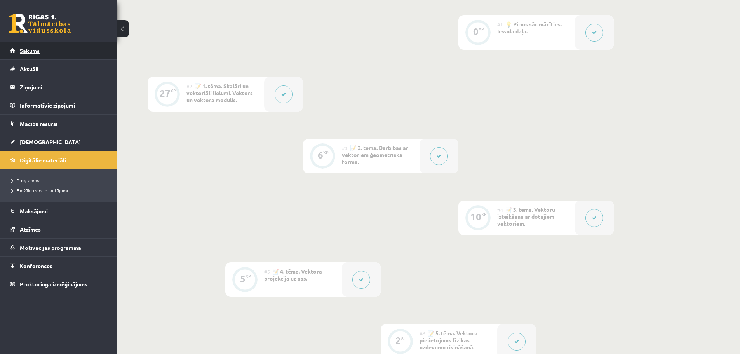
click at [40, 51] on link "Sākums" at bounding box center [58, 51] width 97 height 18
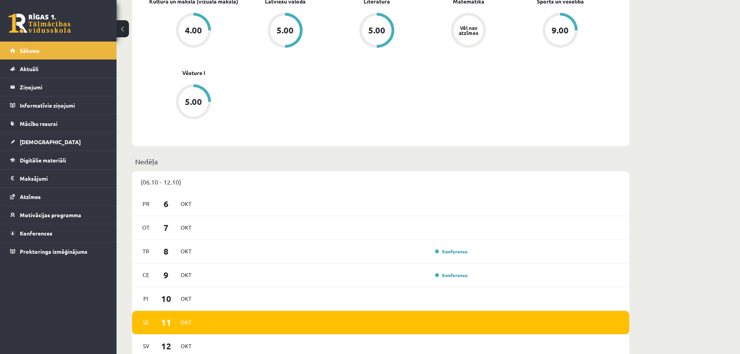
scroll to position [322, 0]
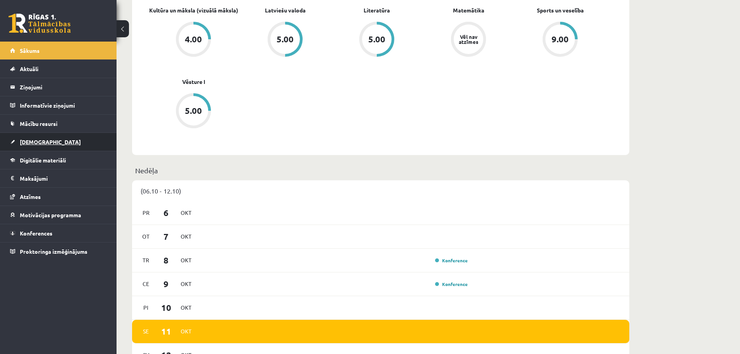
click at [45, 143] on link "[DEMOGRAPHIC_DATA]" at bounding box center [58, 142] width 97 height 18
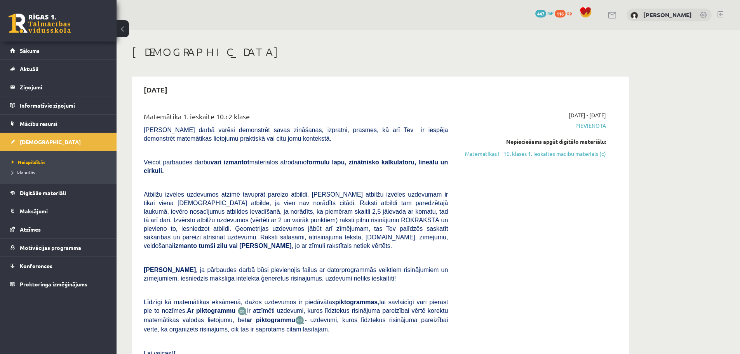
click at [35, 24] on link at bounding box center [40, 23] width 62 height 19
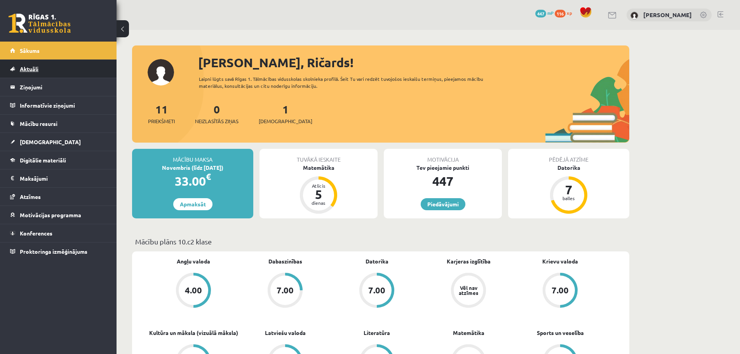
click at [26, 67] on span "Aktuāli" at bounding box center [29, 68] width 19 height 7
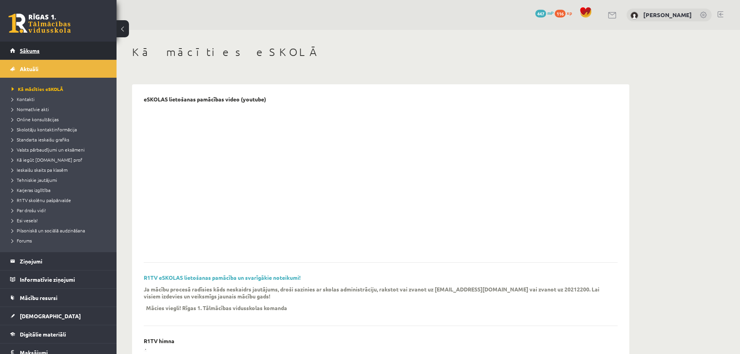
click at [38, 51] on span "Sākums" at bounding box center [30, 50] width 20 height 7
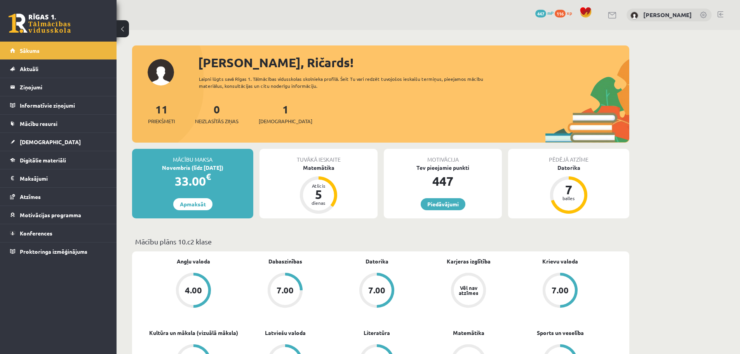
click at [720, 14] on link at bounding box center [720, 14] width 6 height 6
